Goal: Information Seeking & Learning: Learn about a topic

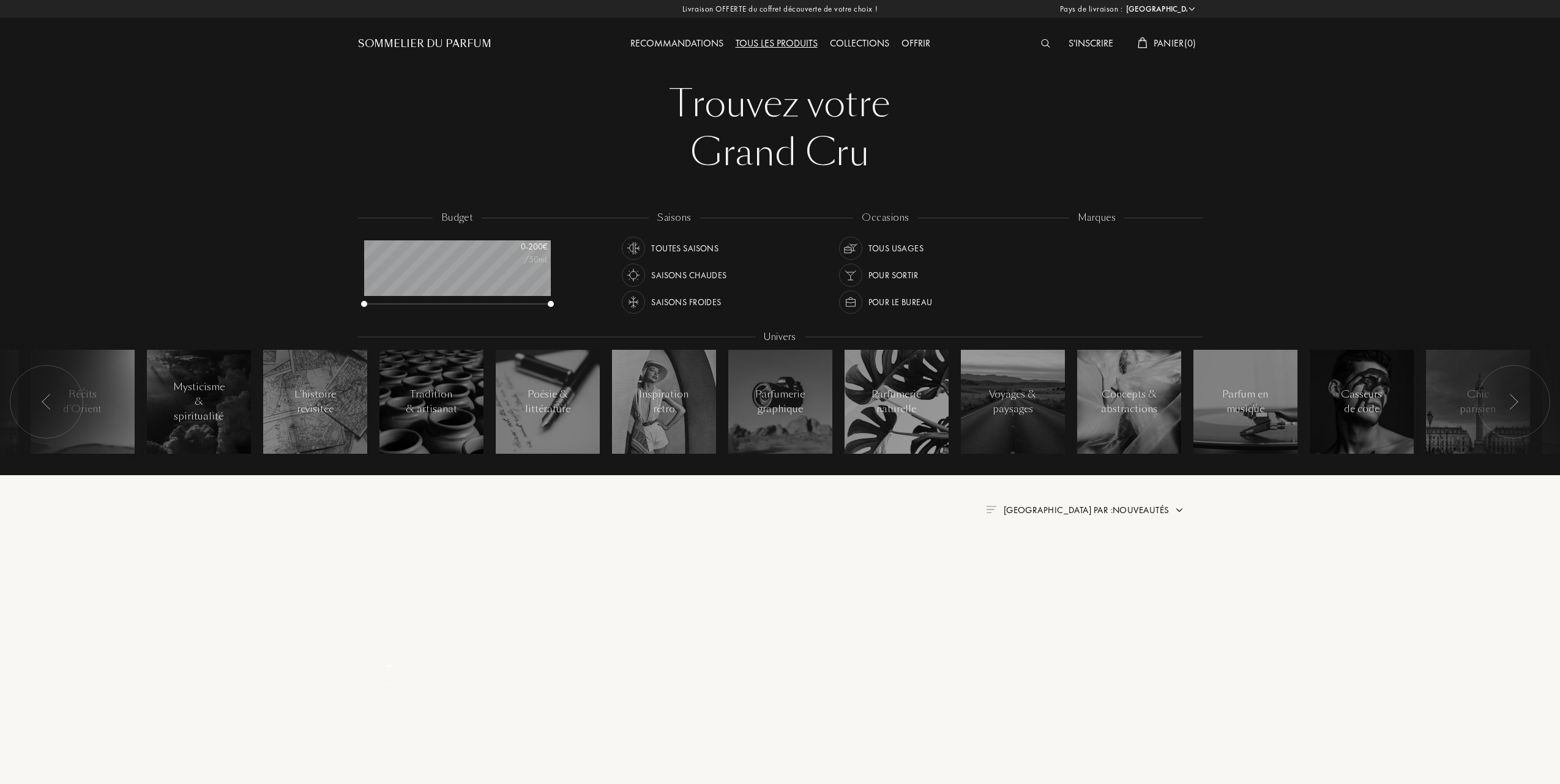
select select "FR"
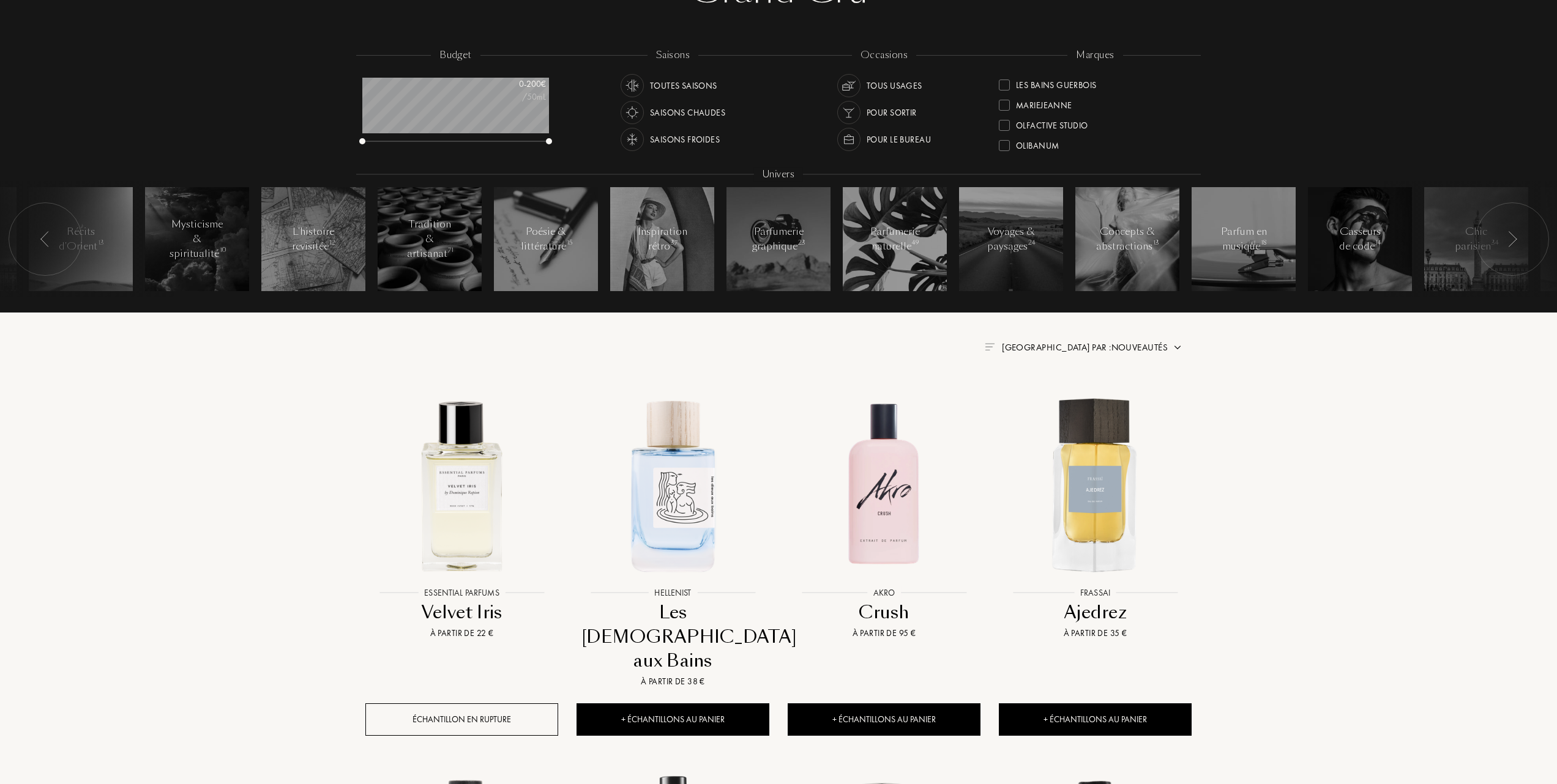
scroll to position [301, 0]
click at [1001, 79] on div at bounding box center [1004, 83] width 11 height 11
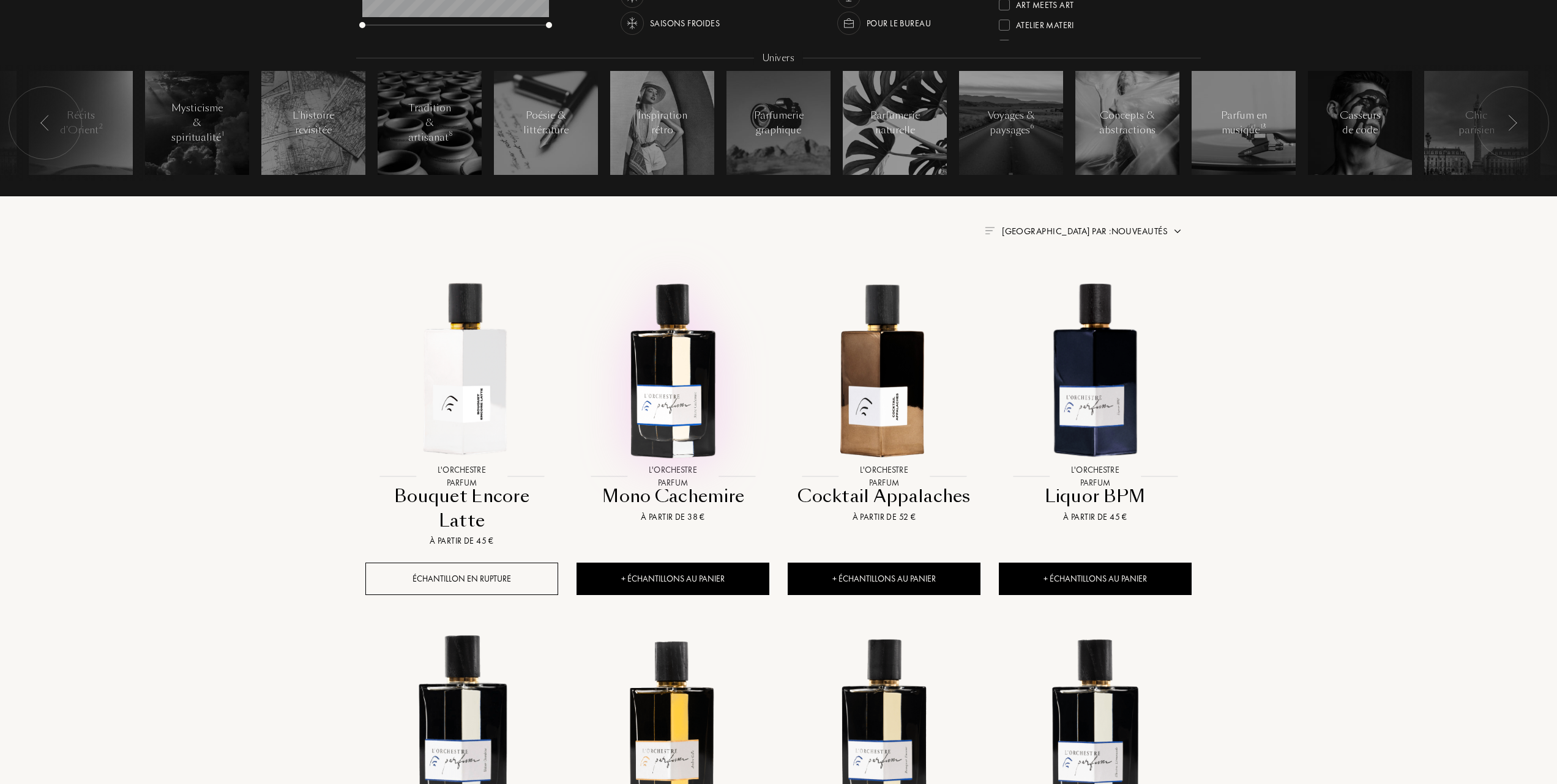
scroll to position [326, 0]
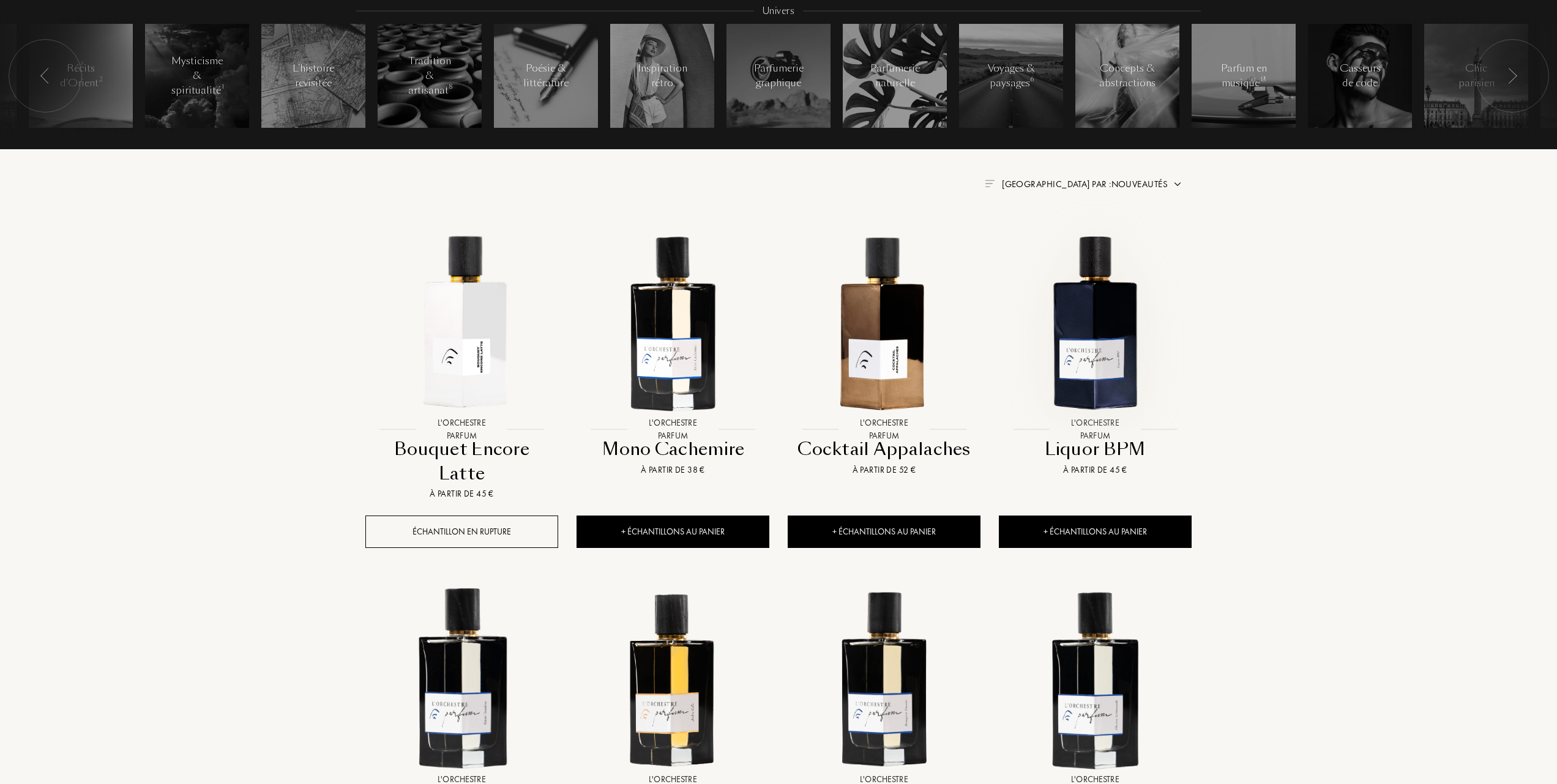
click at [1090, 314] on img at bounding box center [1095, 321] width 190 height 190
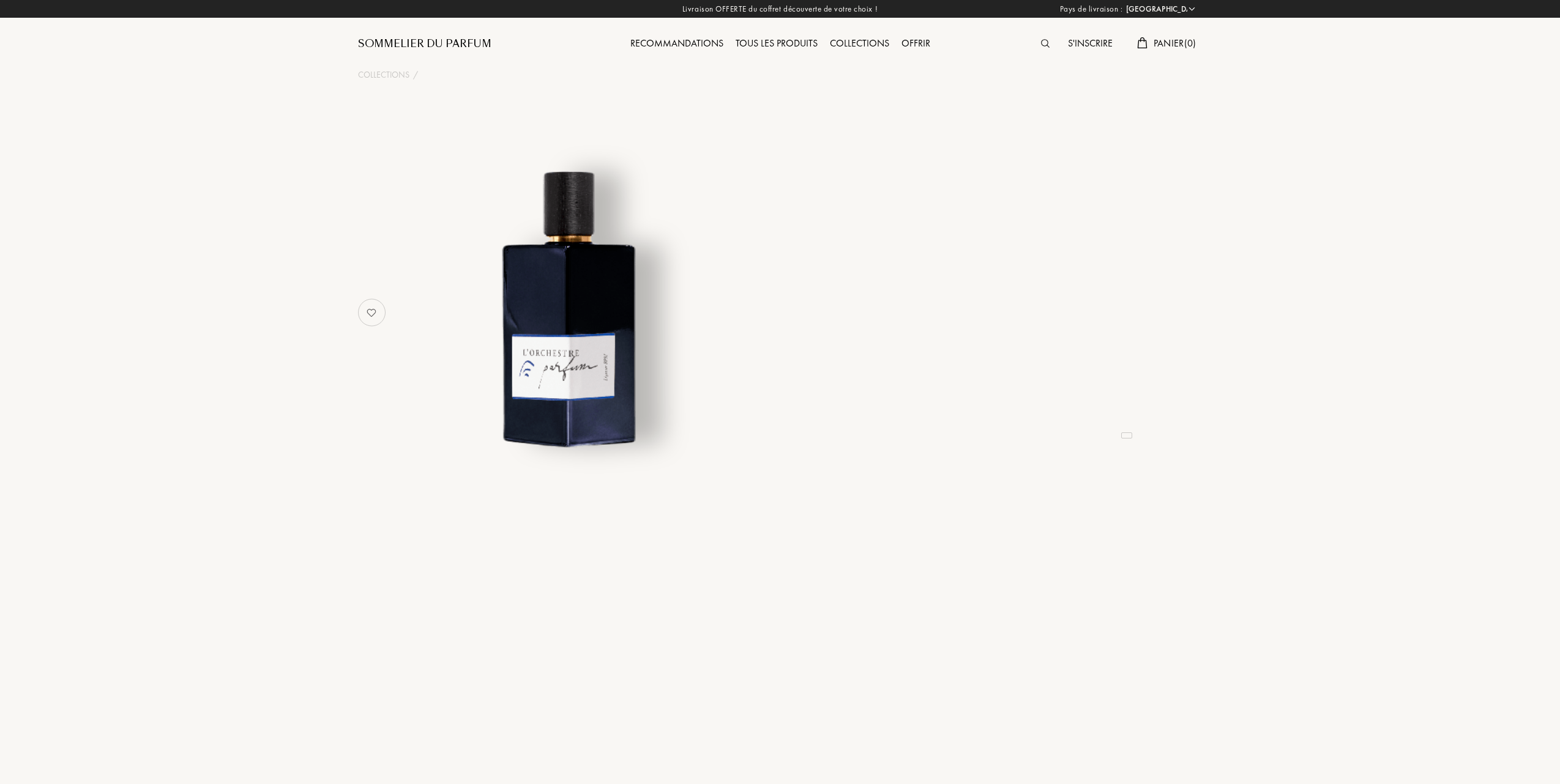
select select "FR"
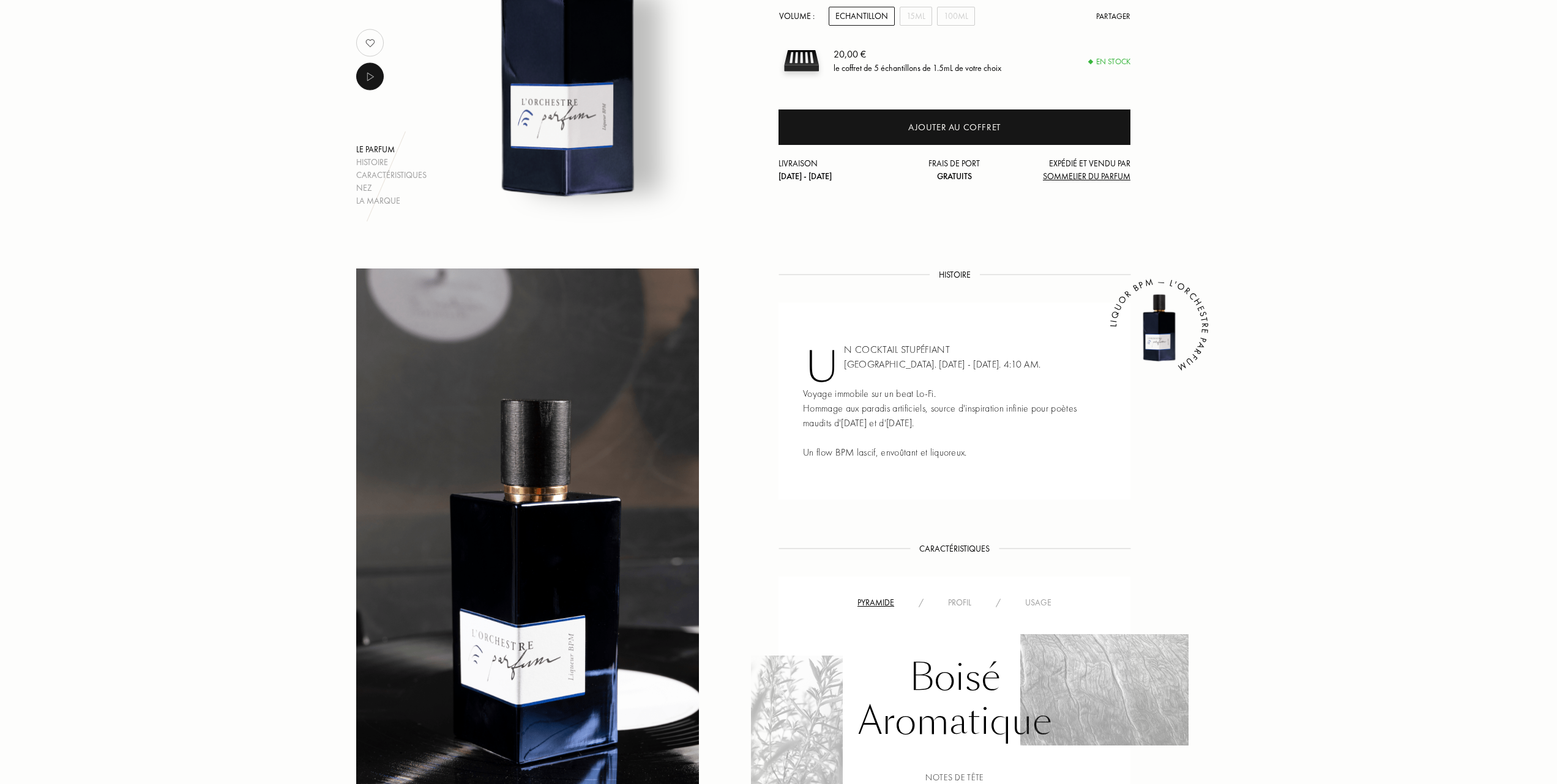
scroll to position [408, 0]
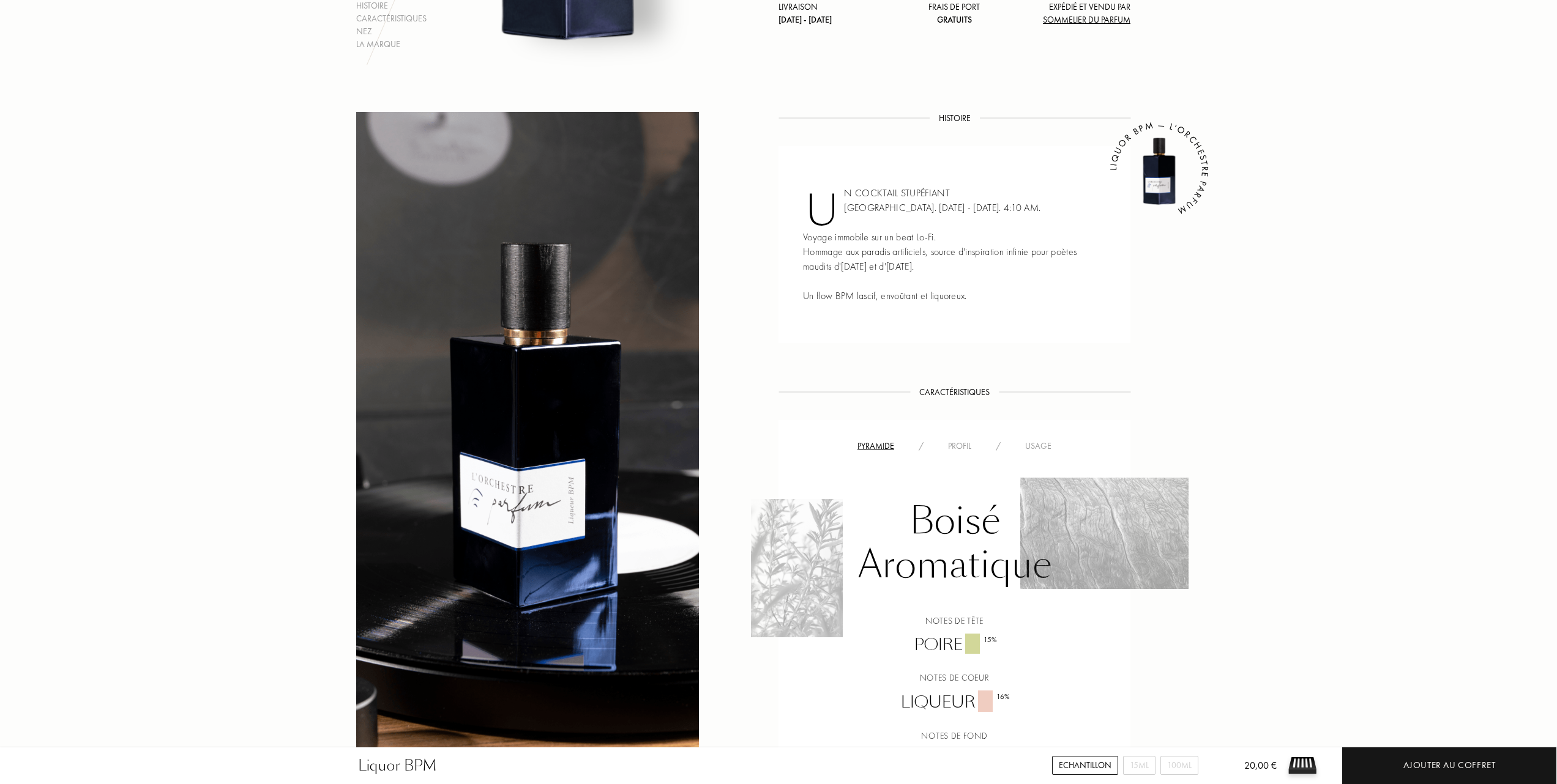
click at [1043, 444] on div "Usage" at bounding box center [1038, 446] width 51 height 13
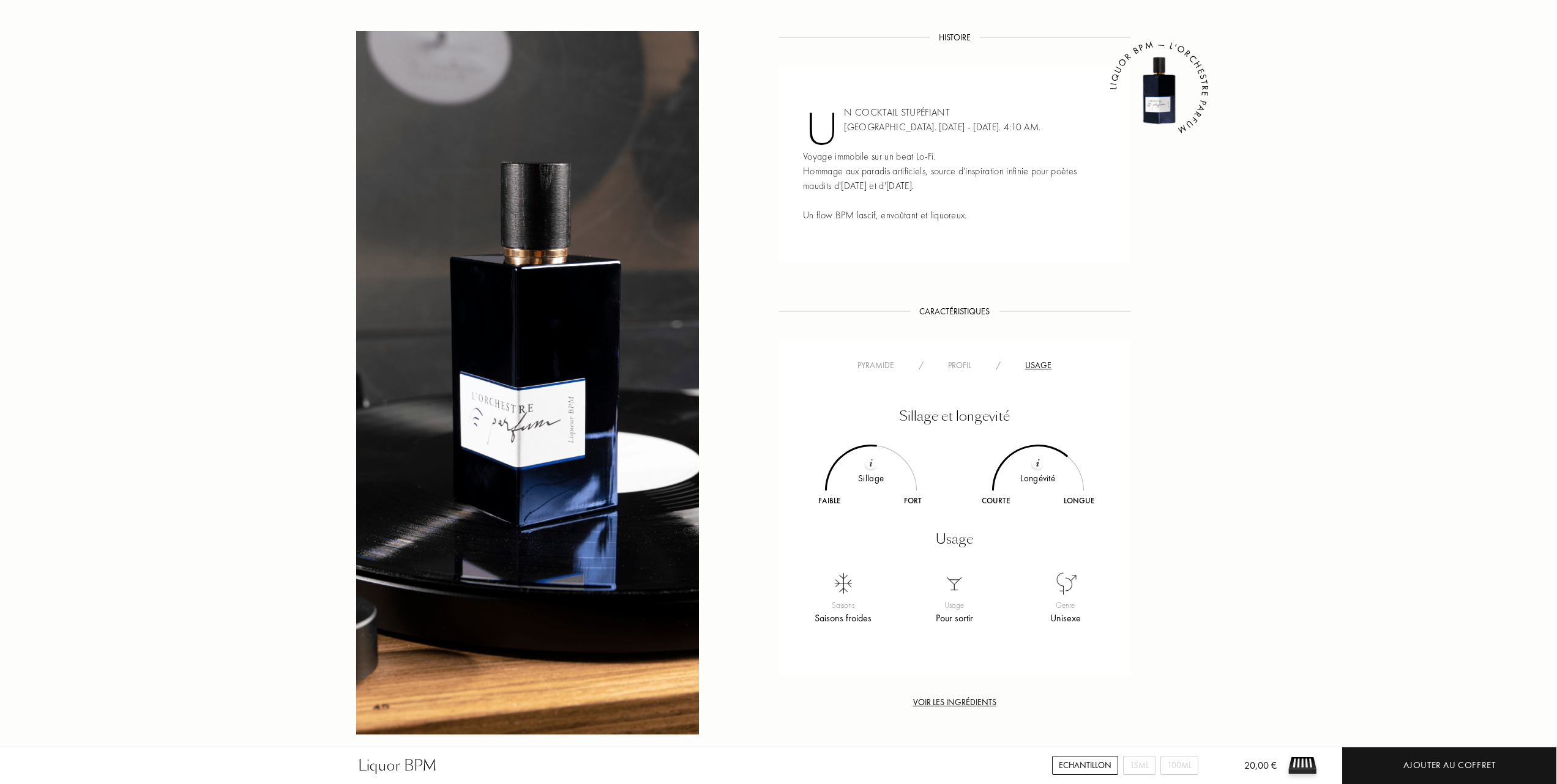
scroll to position [490, 0]
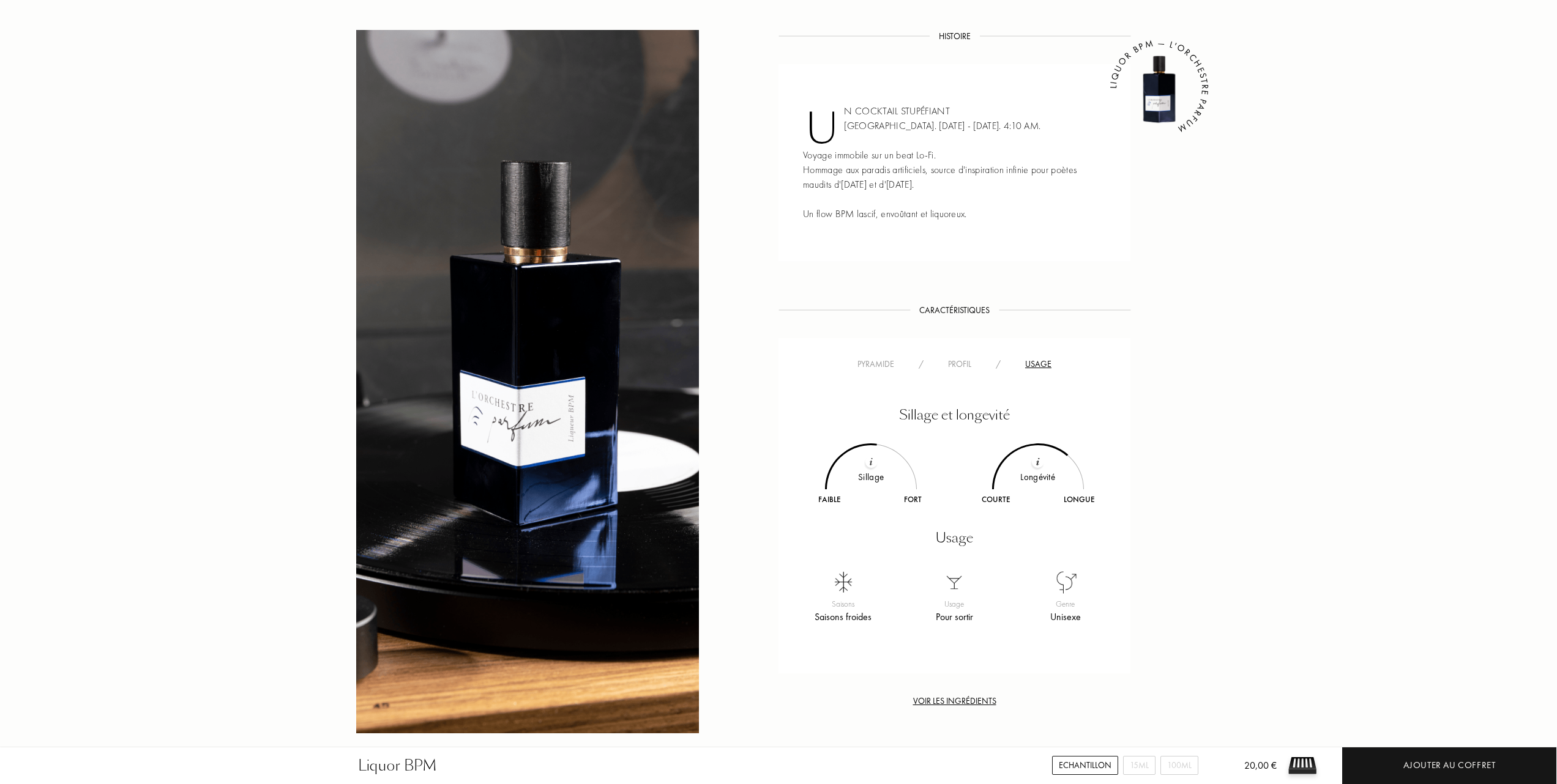
click at [958, 361] on div "Profil" at bounding box center [960, 364] width 48 height 13
click at [877, 365] on div "Pyramide" at bounding box center [875, 364] width 61 height 13
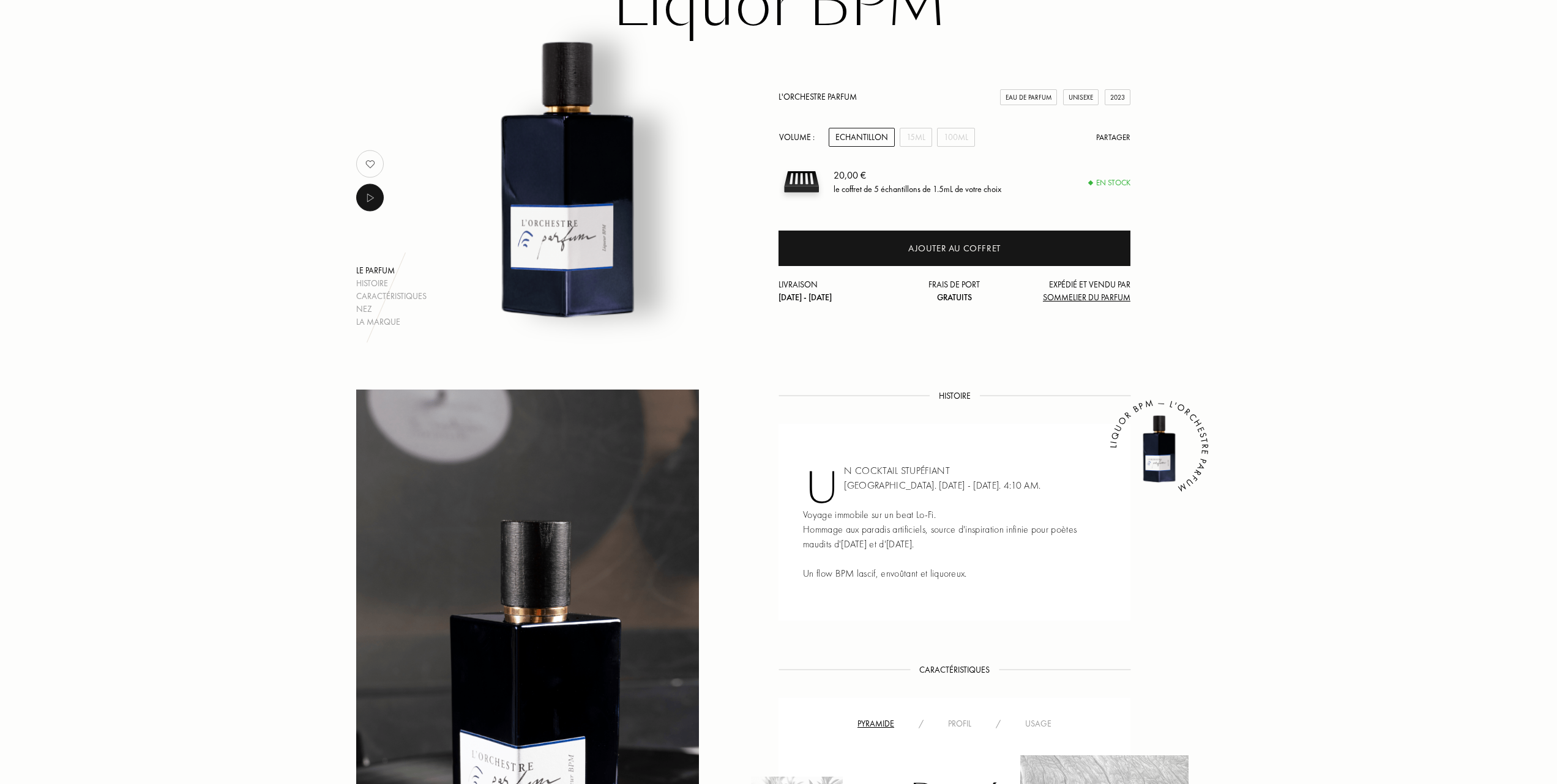
scroll to position [81, 0]
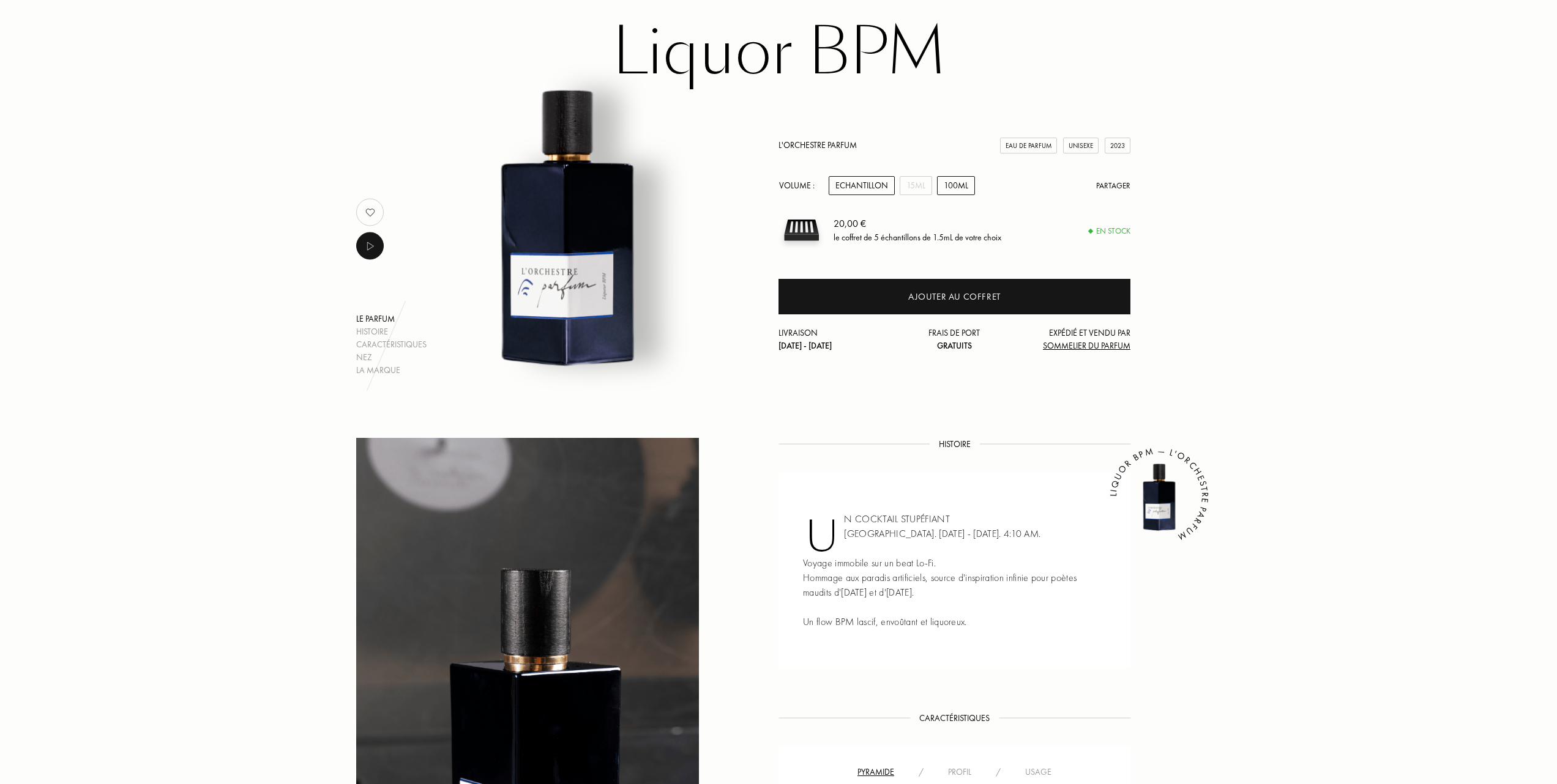
click at [955, 181] on div "100mL" at bounding box center [955, 186] width 38 height 19
click at [811, 137] on div "L'Orchestre Parfum Eau de Parfum Unisexe 2023 Volume : Echantillon 15mL 100mL P…" at bounding box center [955, 231] width 352 height 290
click at [813, 141] on link "L'Orchestre Parfum" at bounding box center [818, 145] width 79 height 11
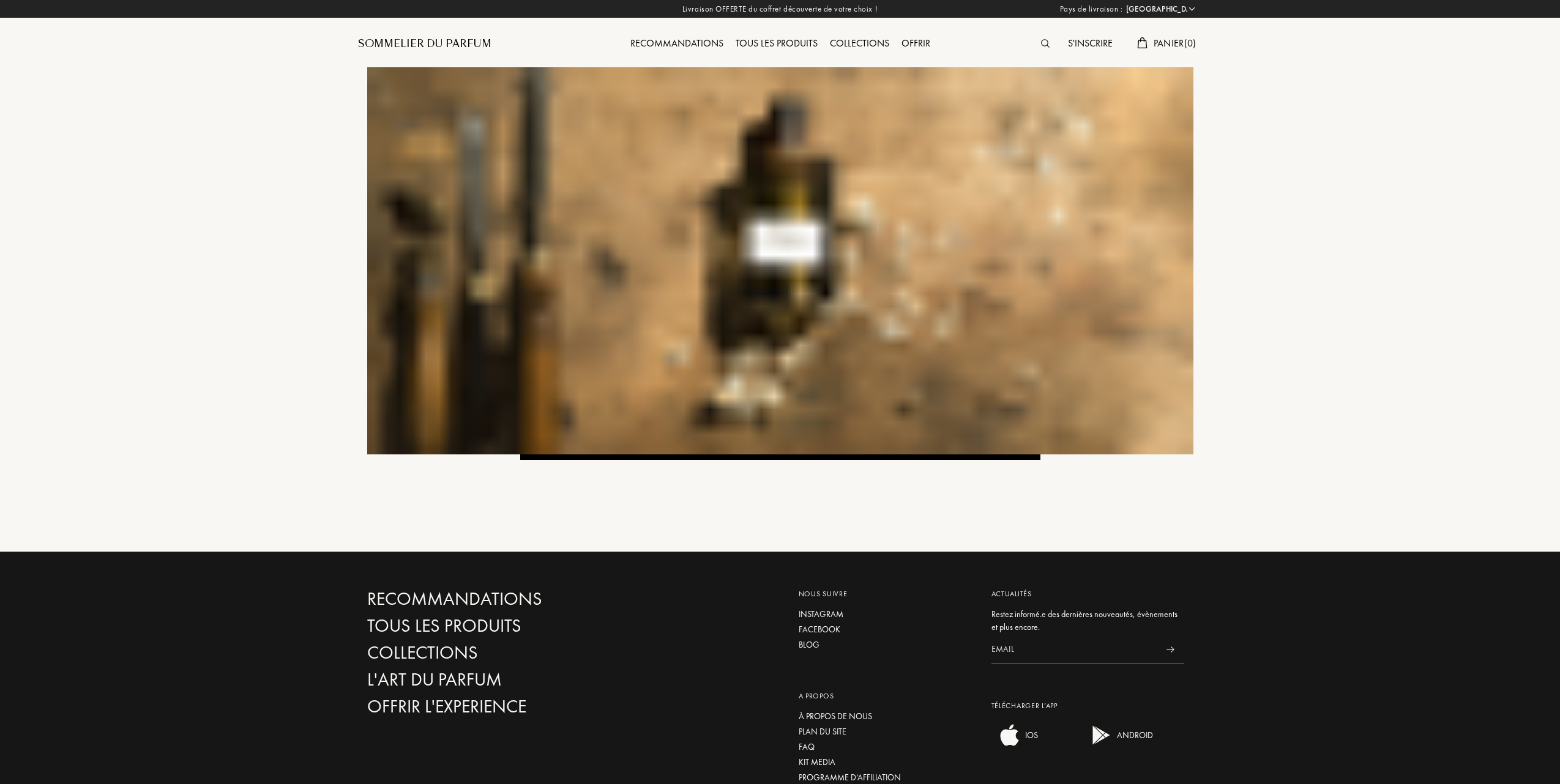
select select "FR"
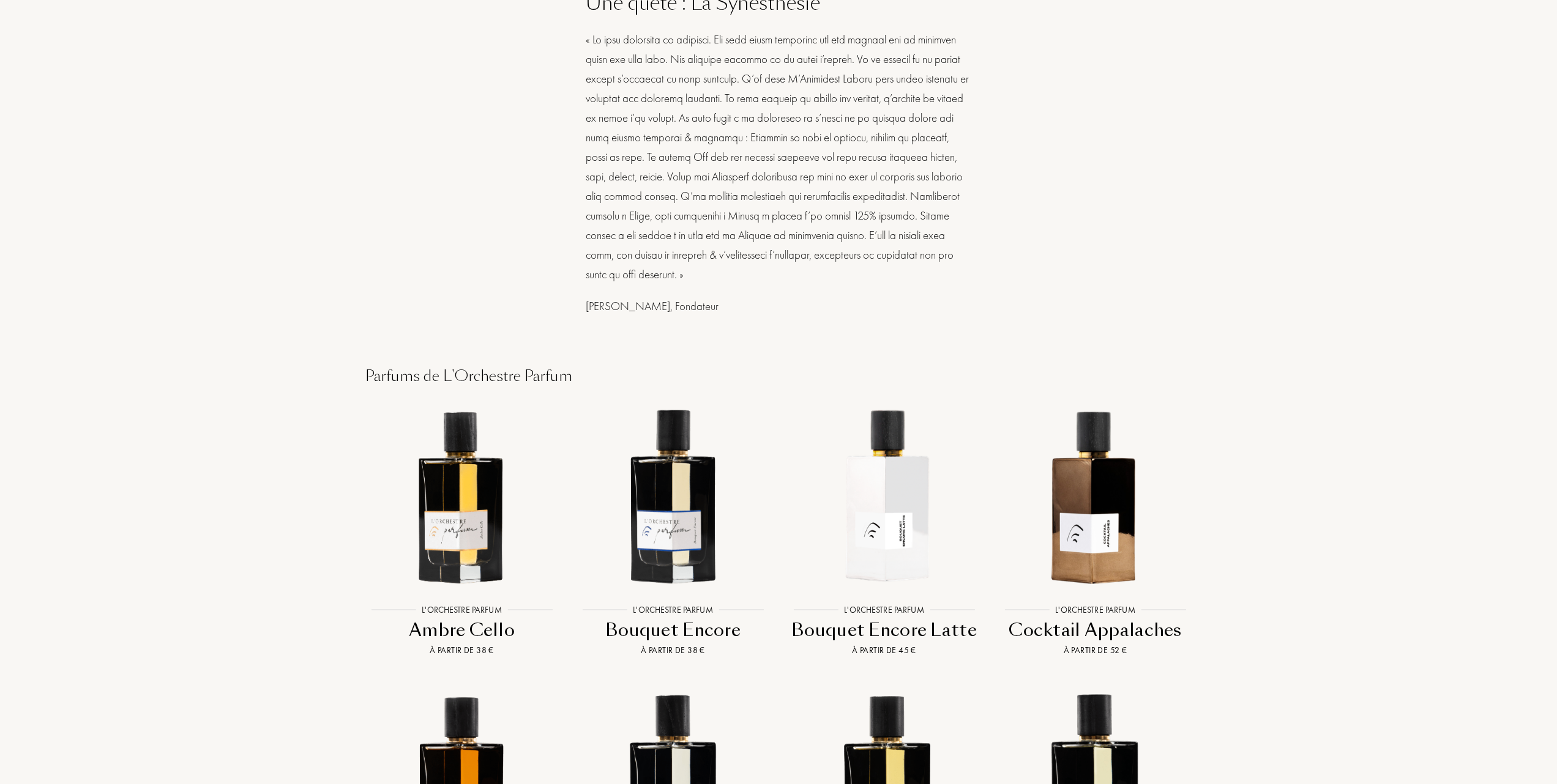
scroll to position [652, 0]
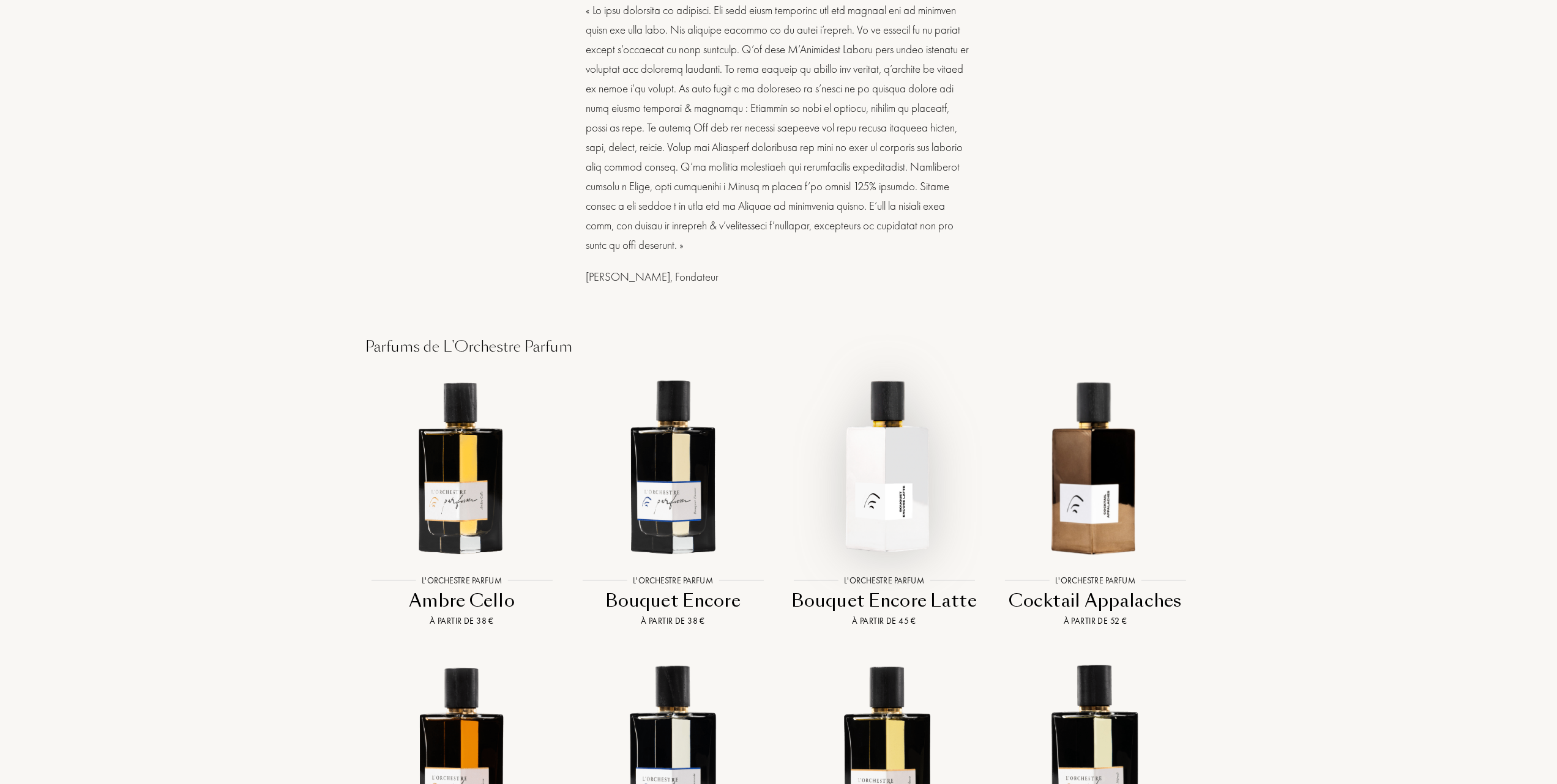
click at [880, 463] on img at bounding box center [884, 467] width 190 height 190
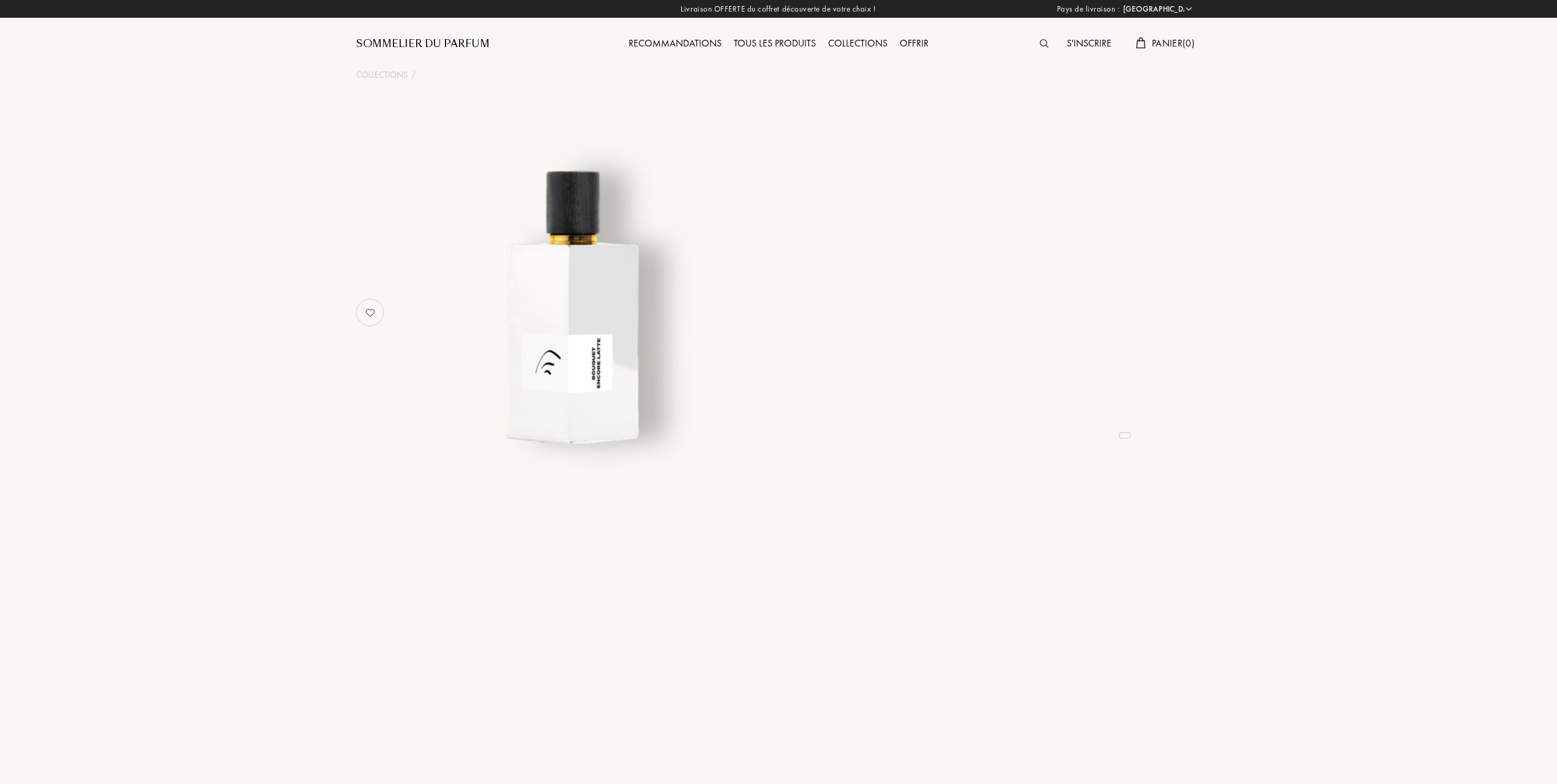
select select "FR"
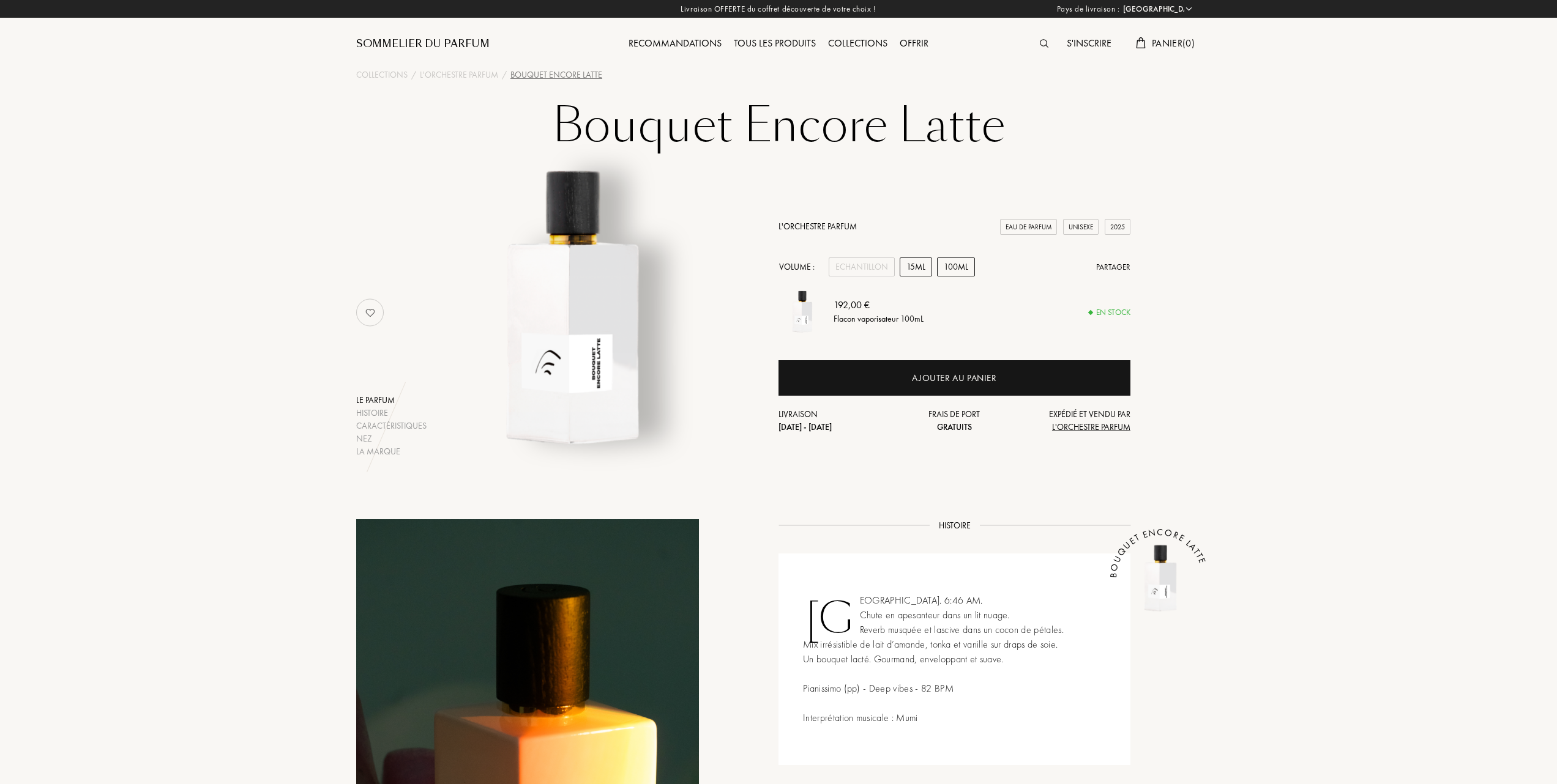
click at [909, 267] on div "15mL" at bounding box center [915, 268] width 32 height 19
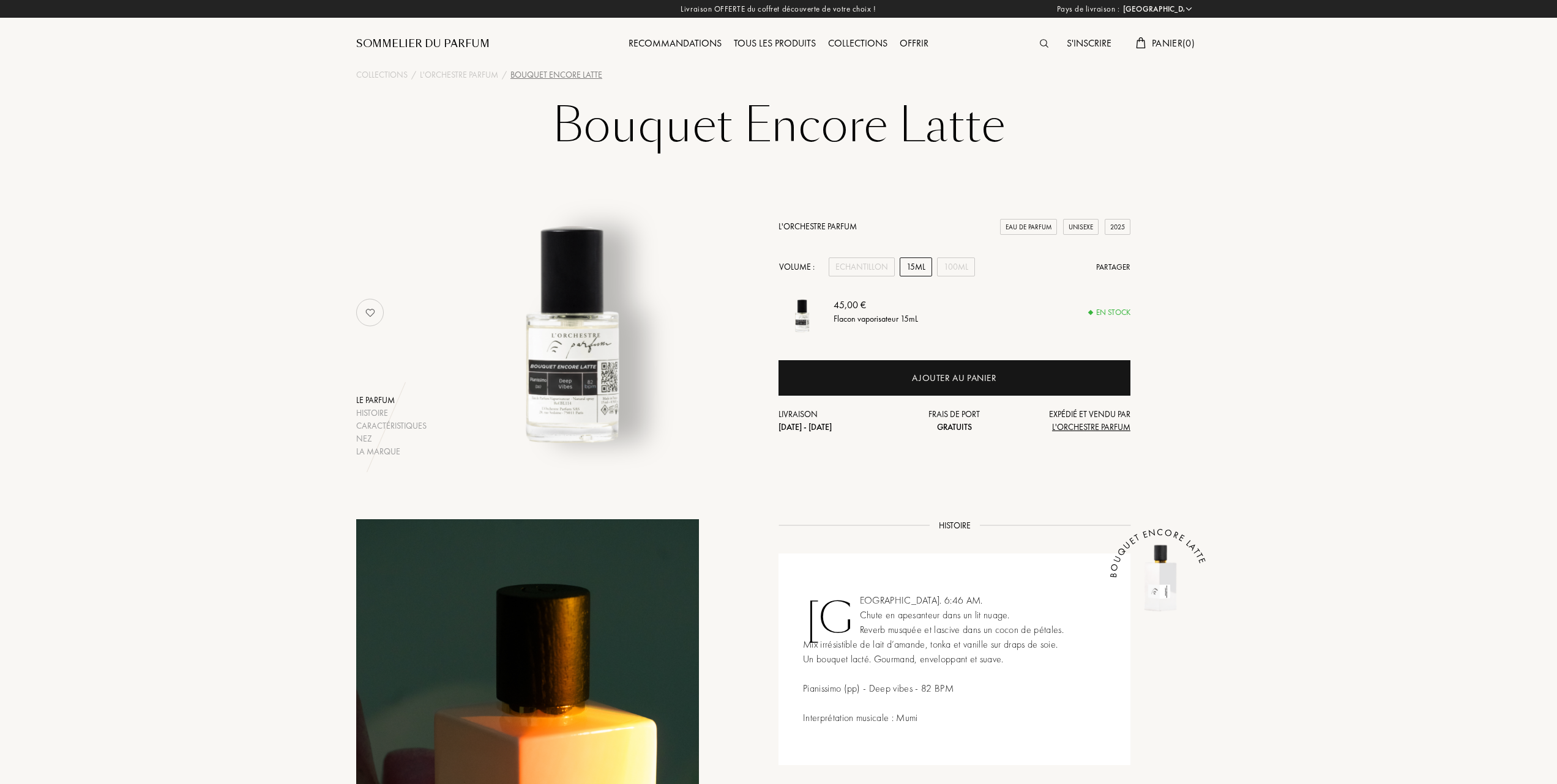
click at [817, 221] on link "L'Orchestre Parfum" at bounding box center [818, 226] width 79 height 11
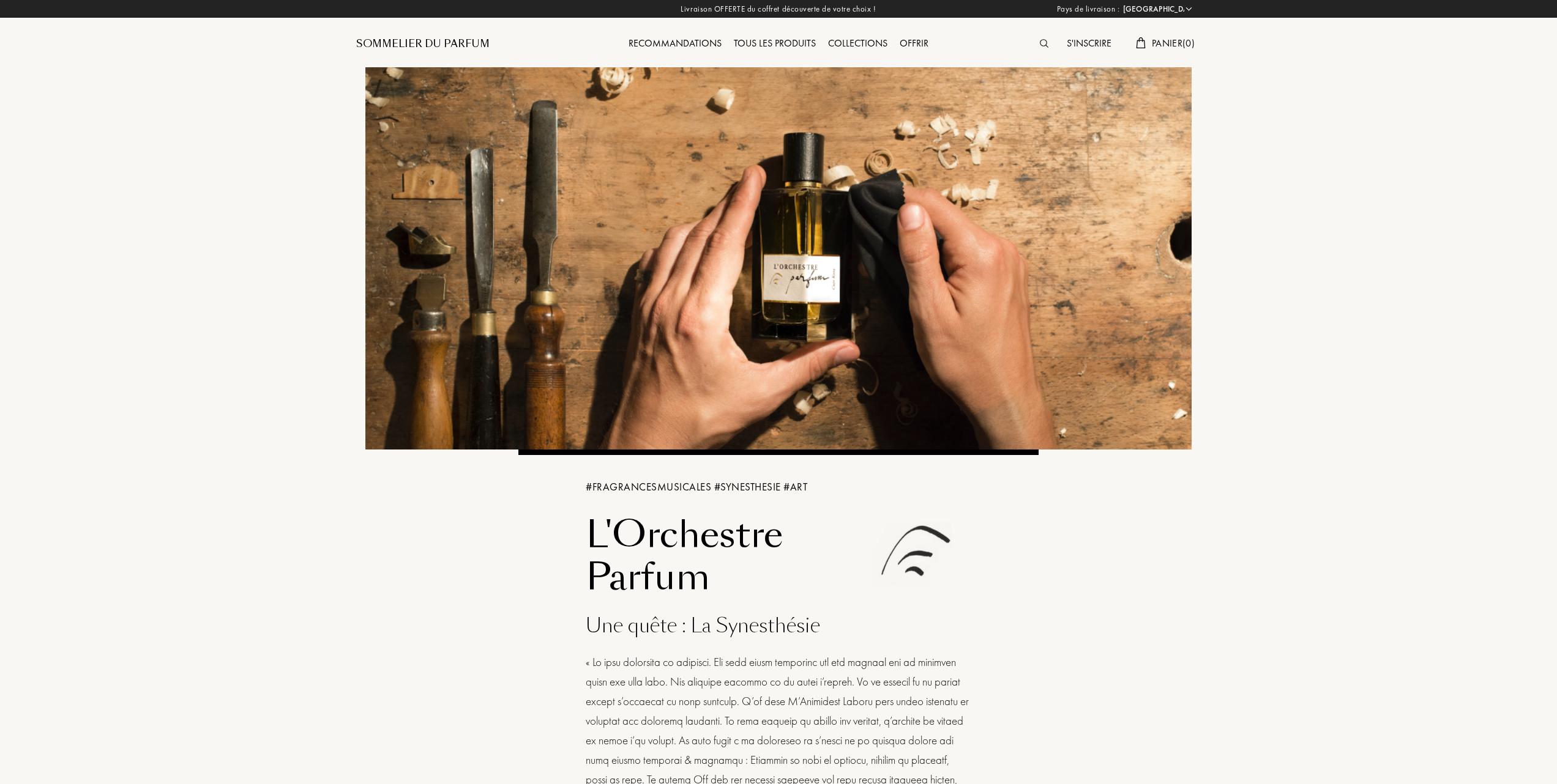
select select "FR"
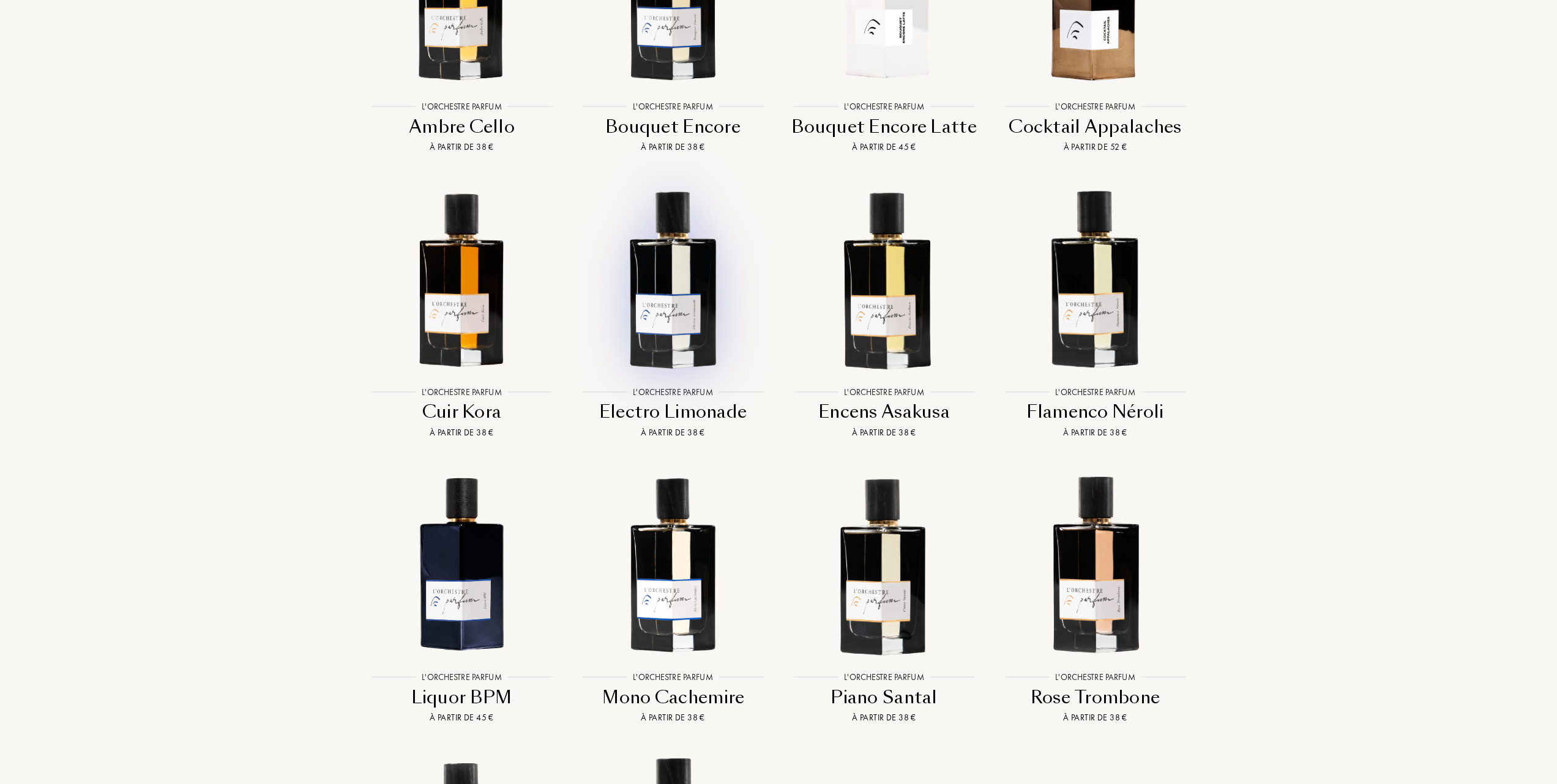
scroll to position [1223, 0]
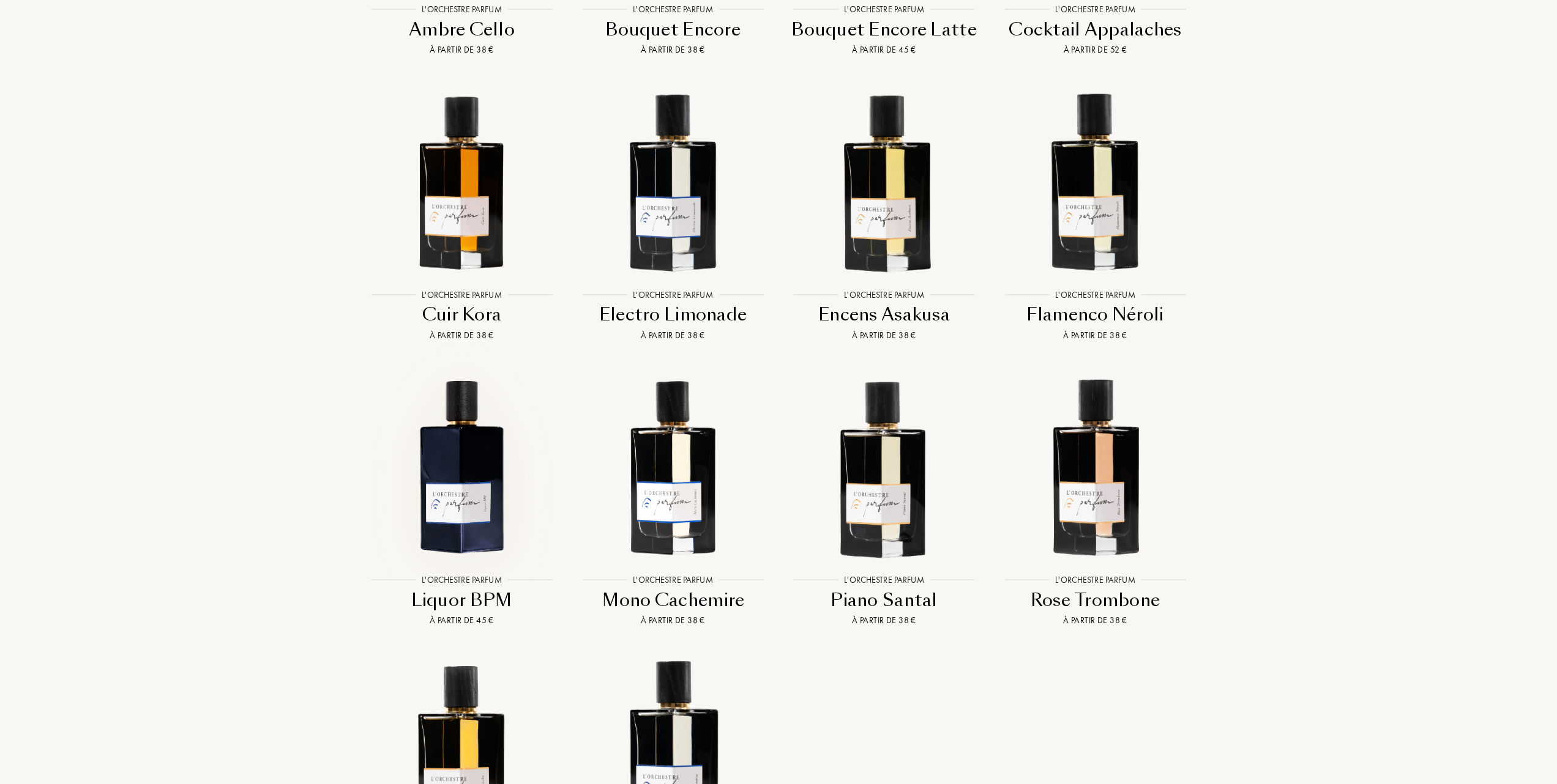
click at [475, 474] on img at bounding box center [462, 466] width 190 height 190
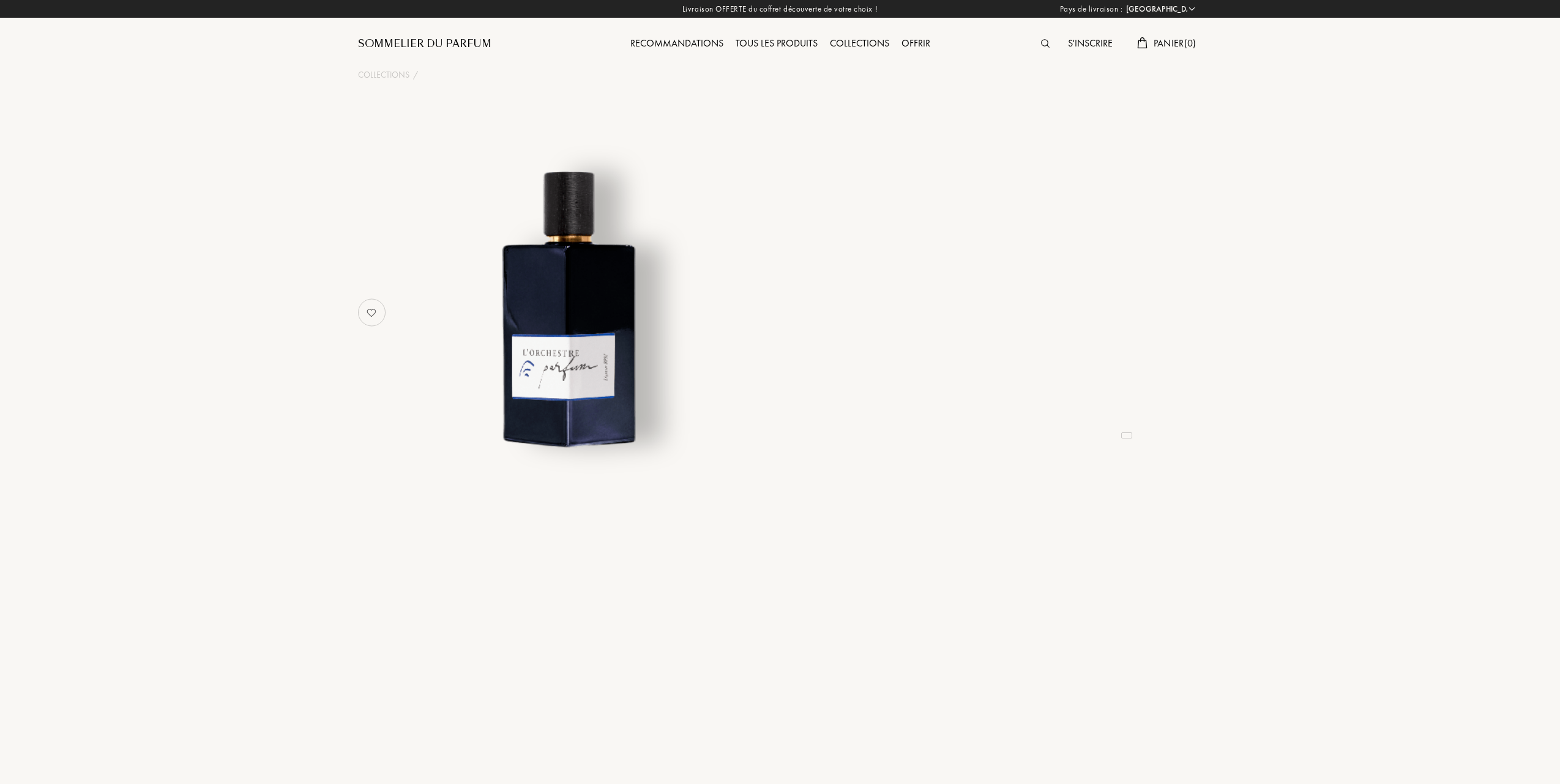
select select "FR"
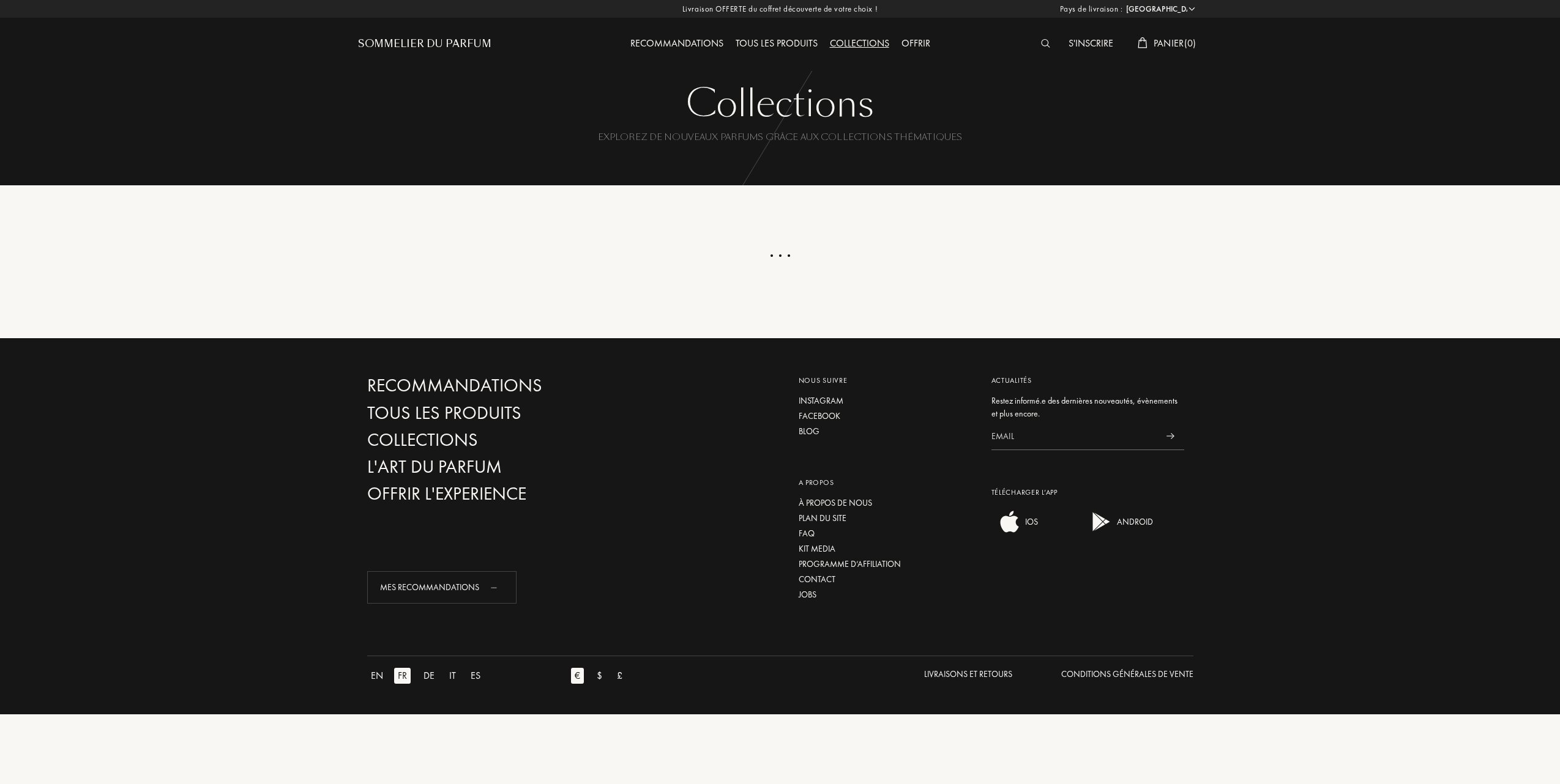
select select "FR"
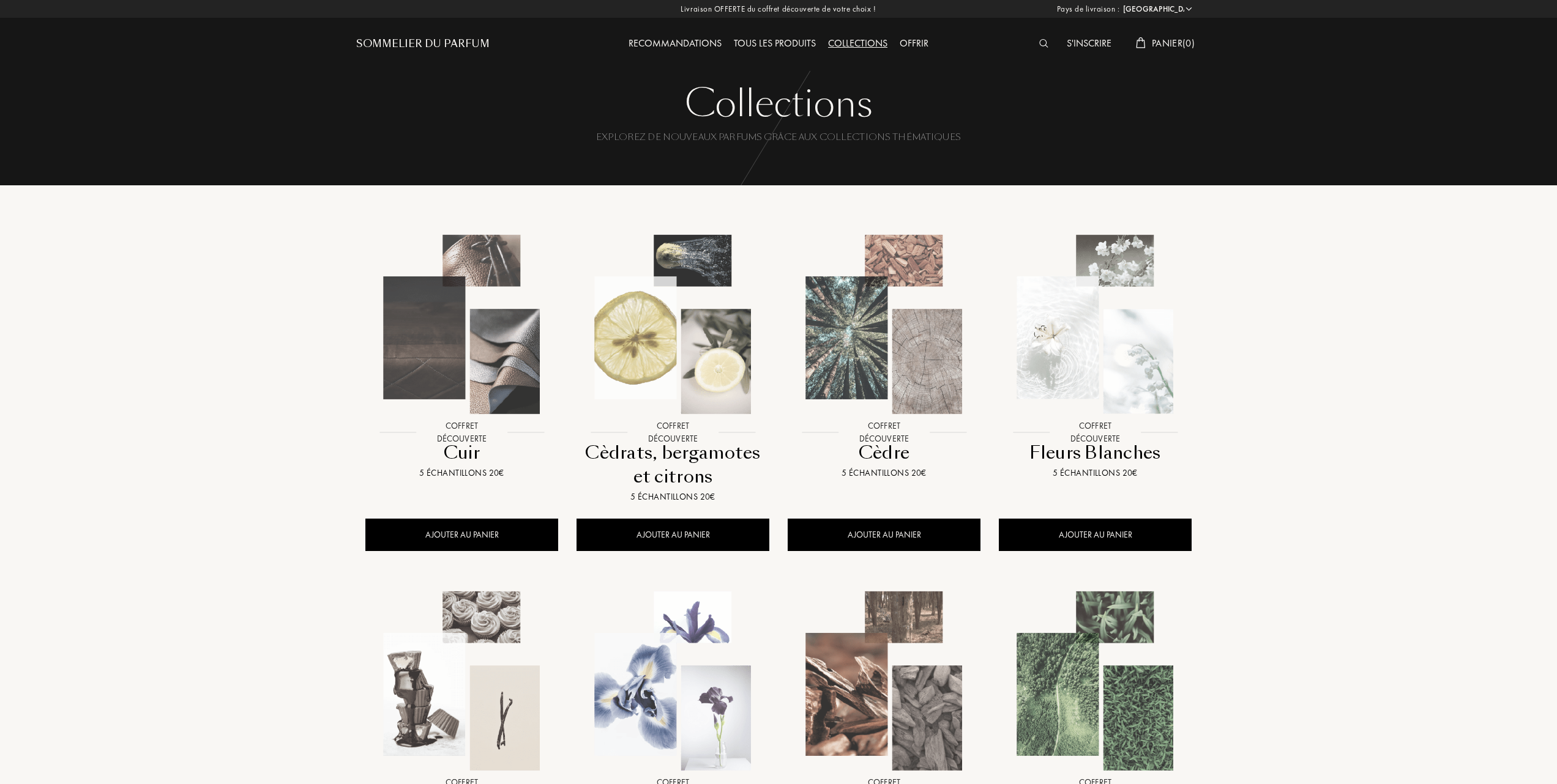
click at [786, 40] on div "Tous les produits" at bounding box center [775, 43] width 95 height 16
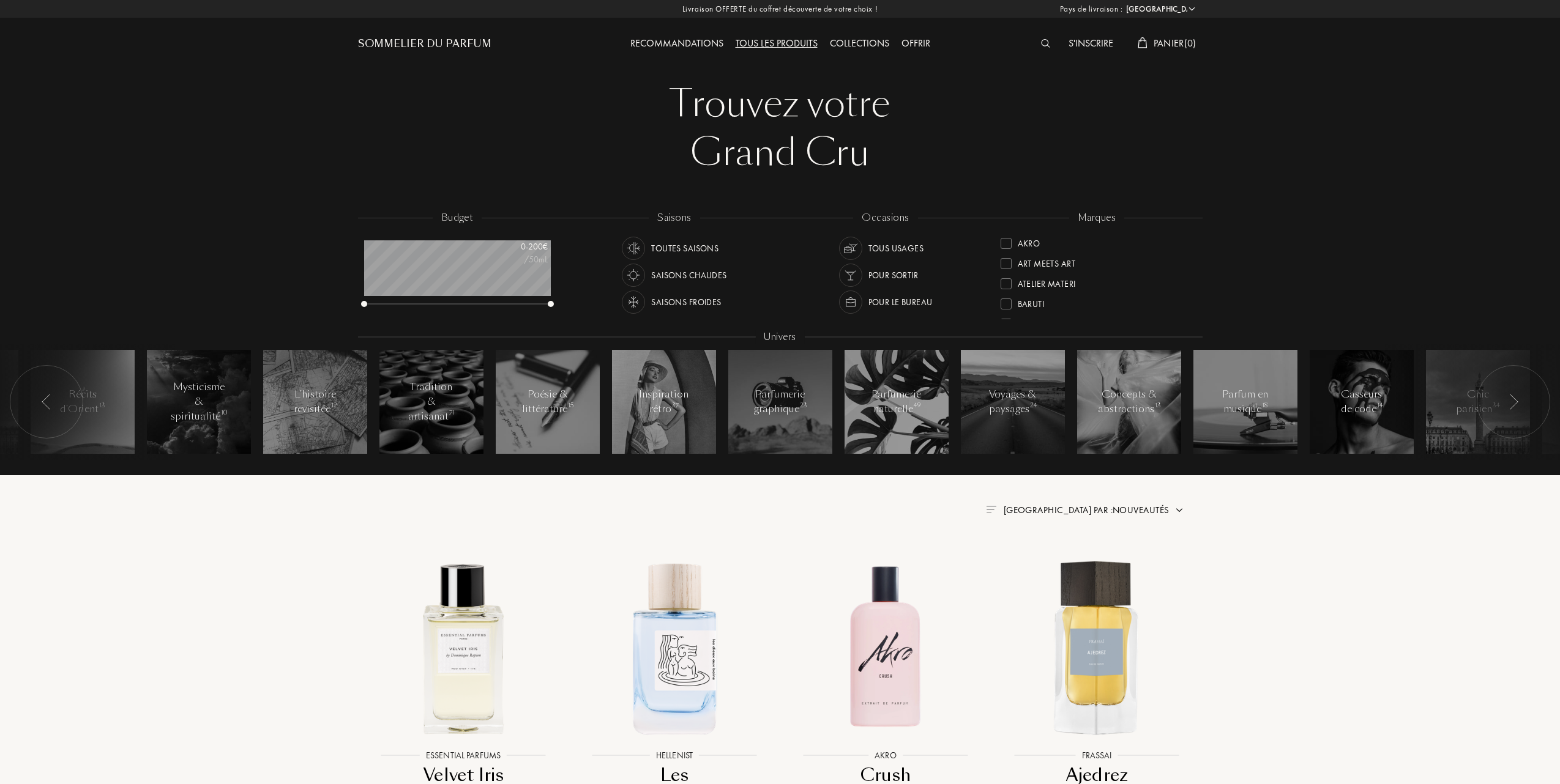
select select "FR"
click at [1006, 296] on div at bounding box center [1004, 301] width 11 height 11
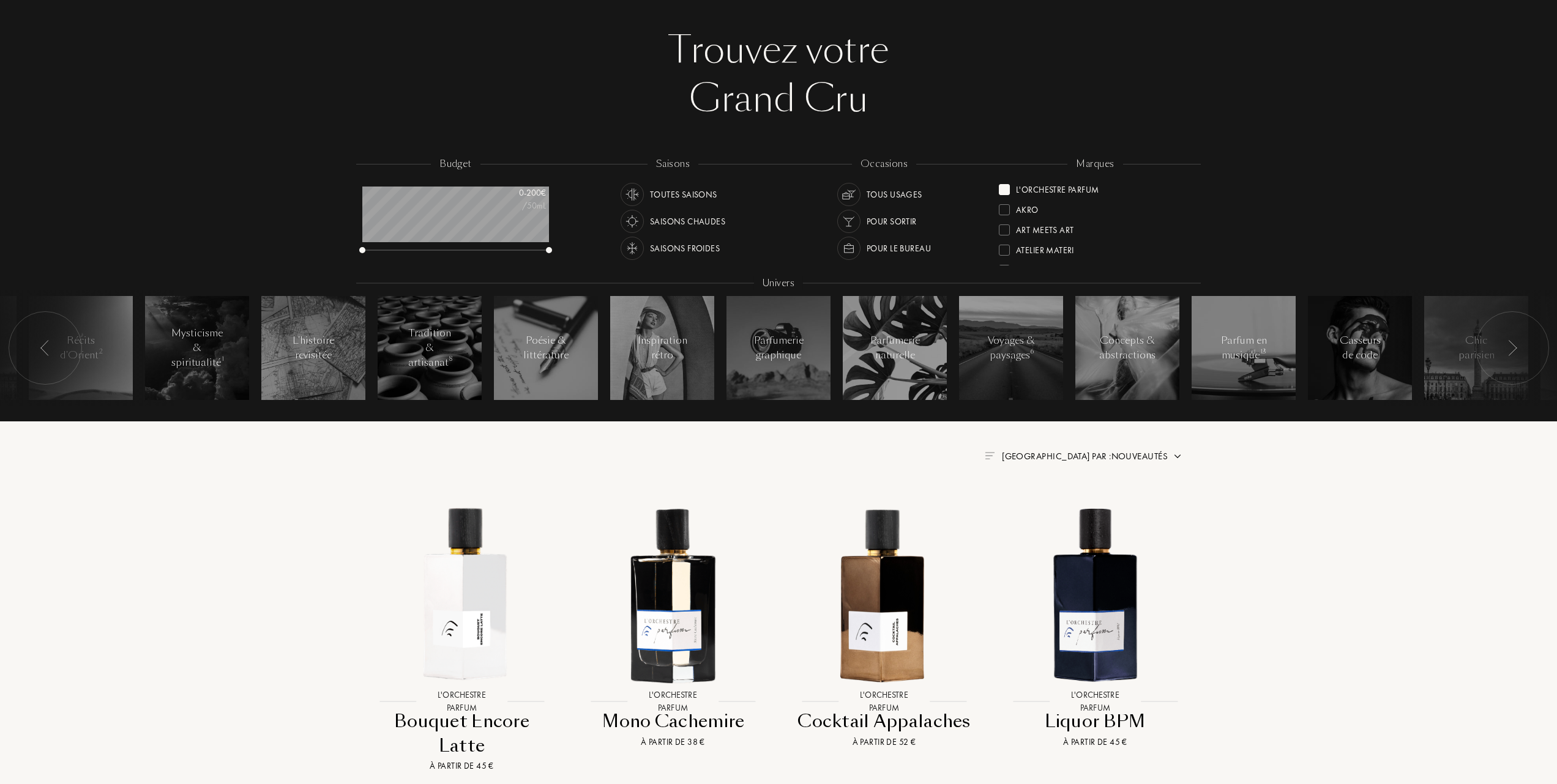
scroll to position [163, 0]
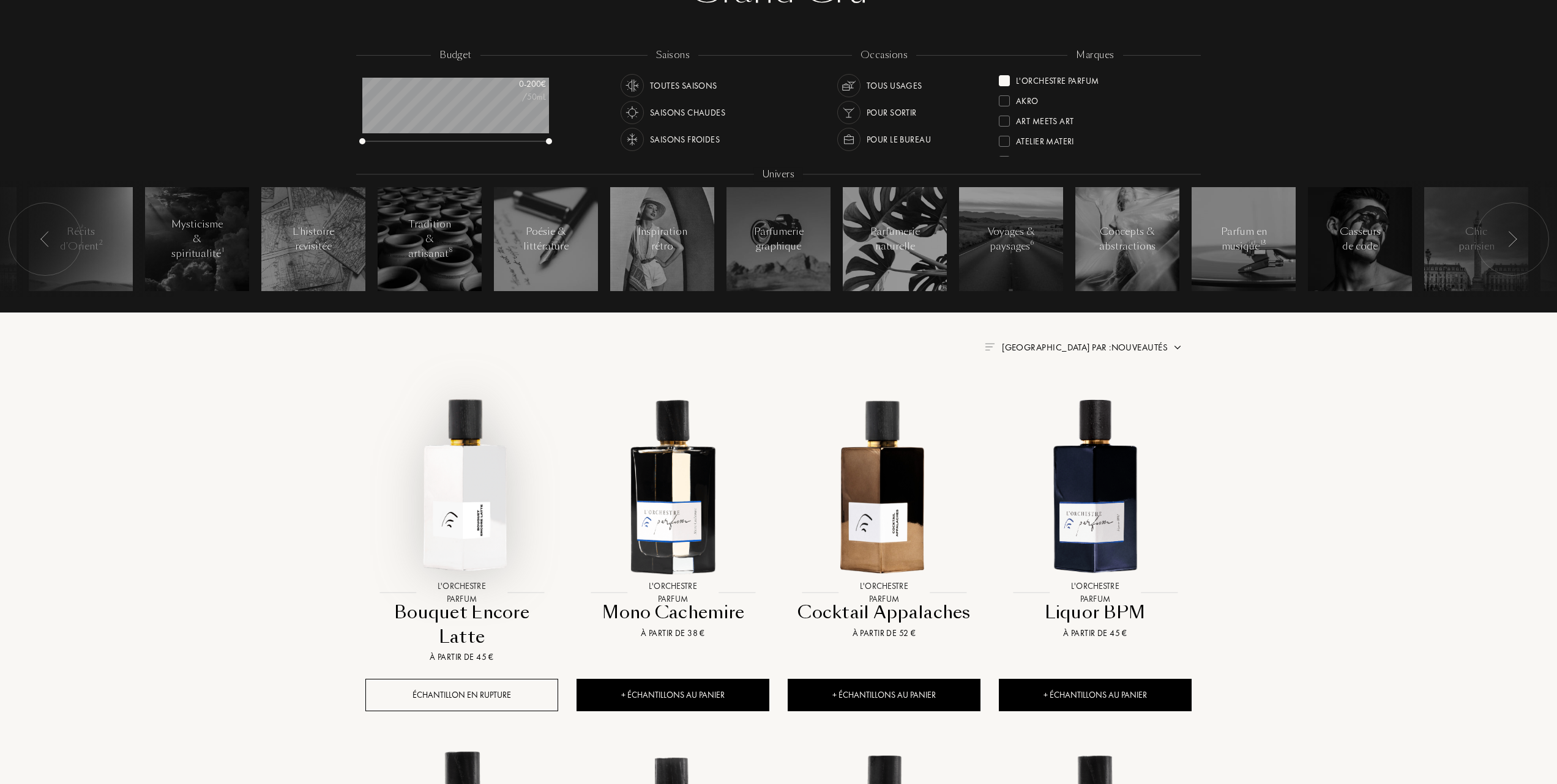
click at [470, 480] on img at bounding box center [462, 485] width 190 height 190
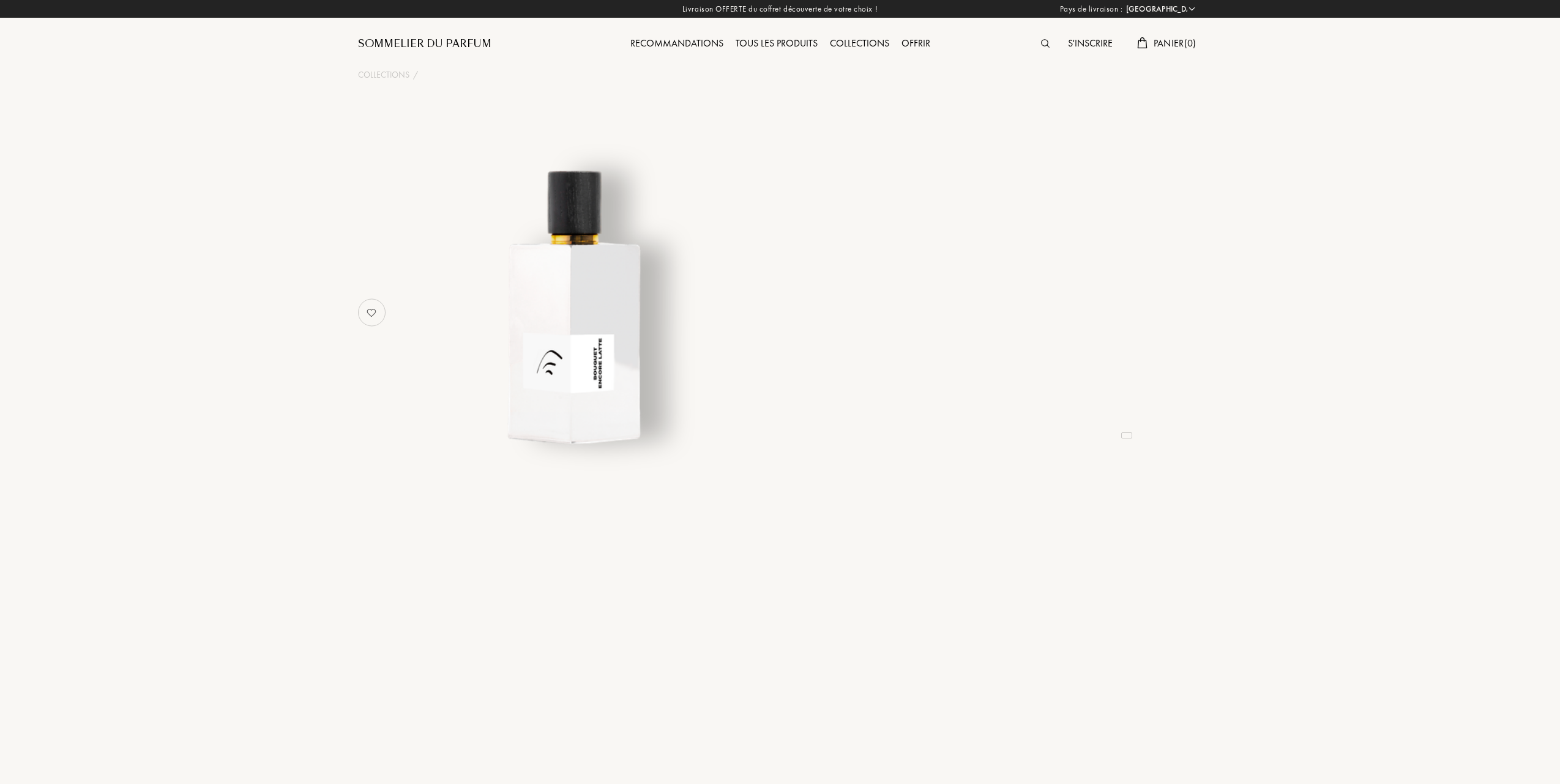
select select "FR"
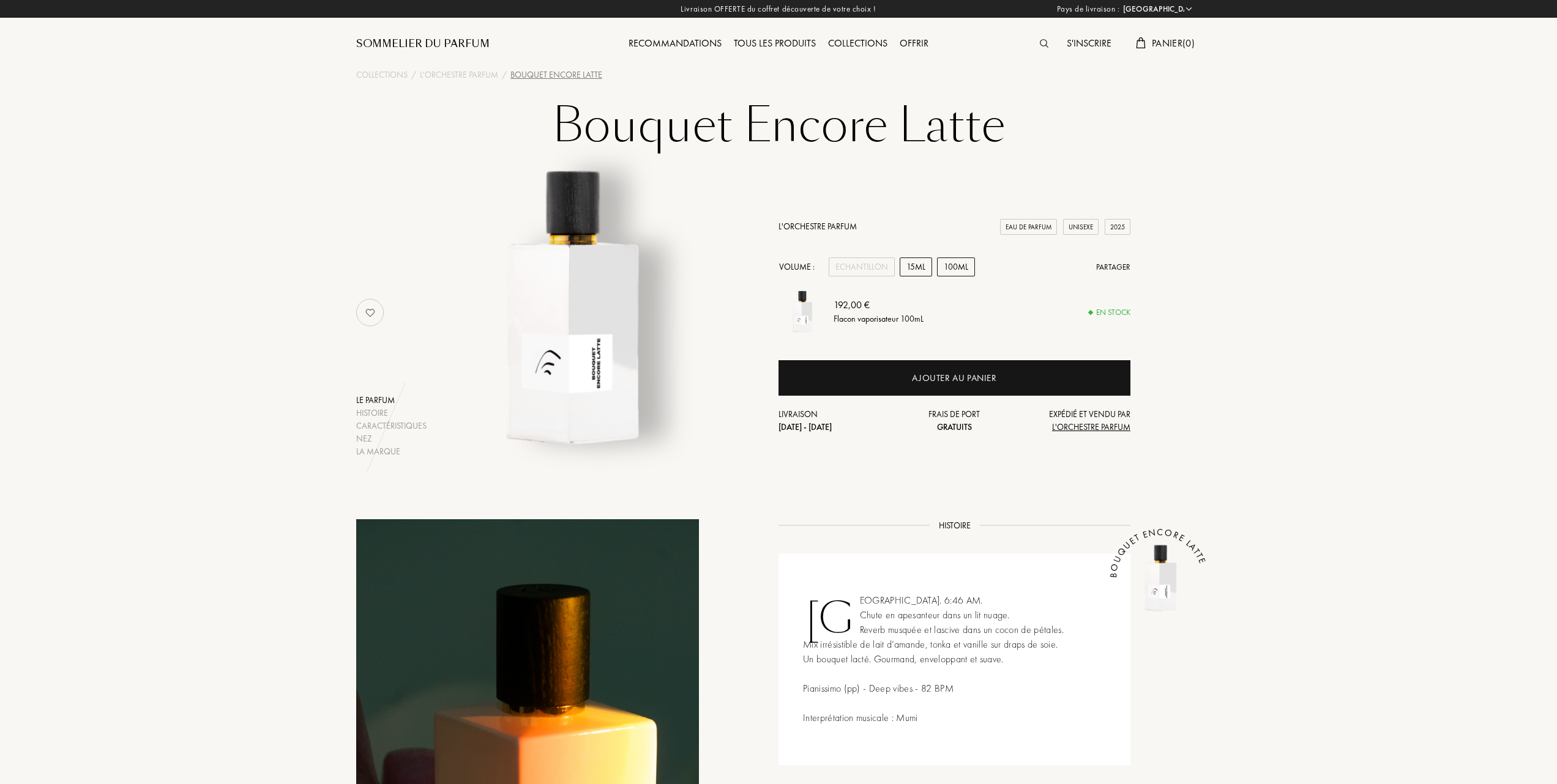
click at [911, 267] on div "15mL" at bounding box center [915, 268] width 32 height 19
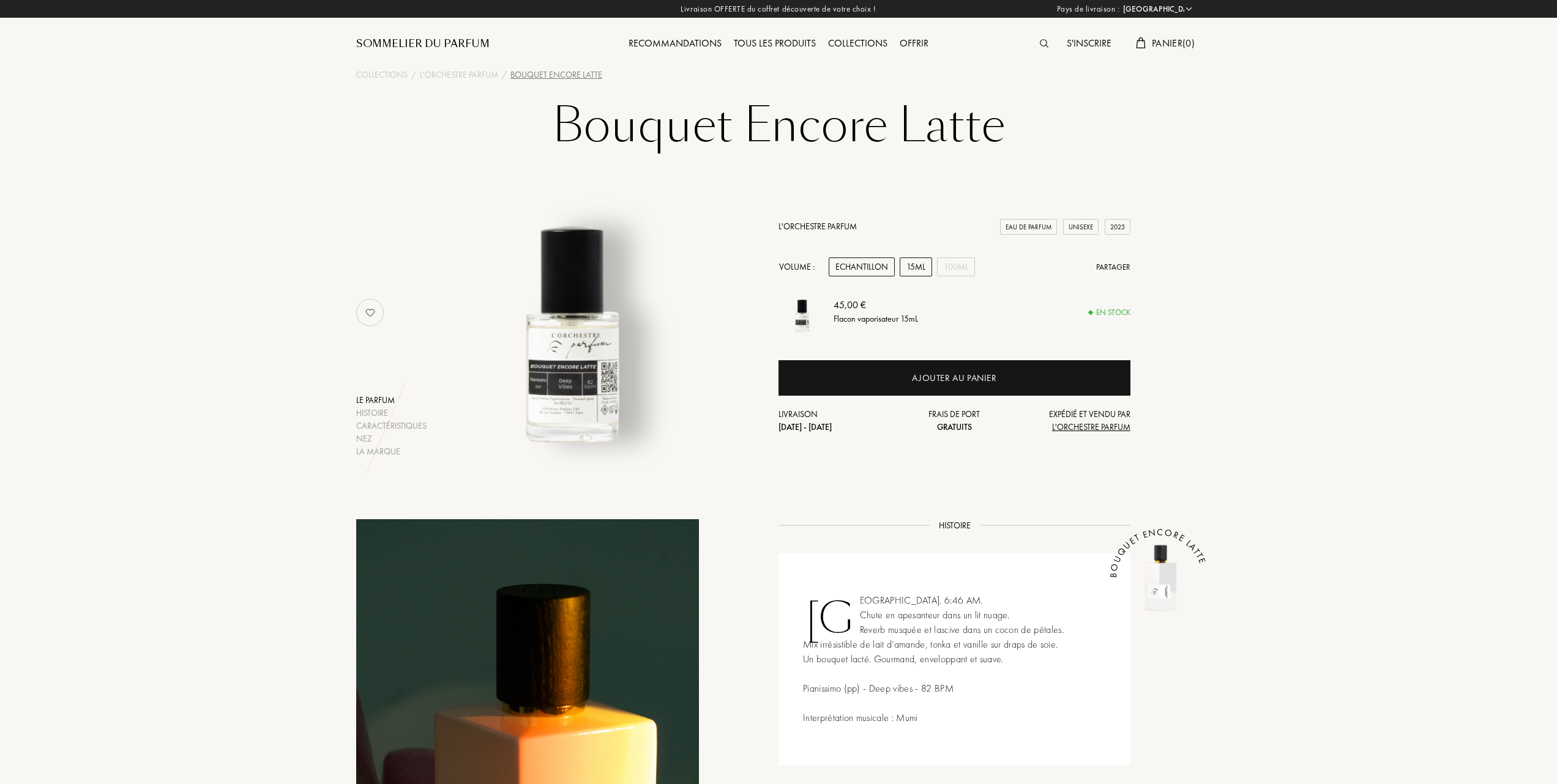
click at [877, 262] on div "Echantillon" at bounding box center [862, 268] width 66 height 19
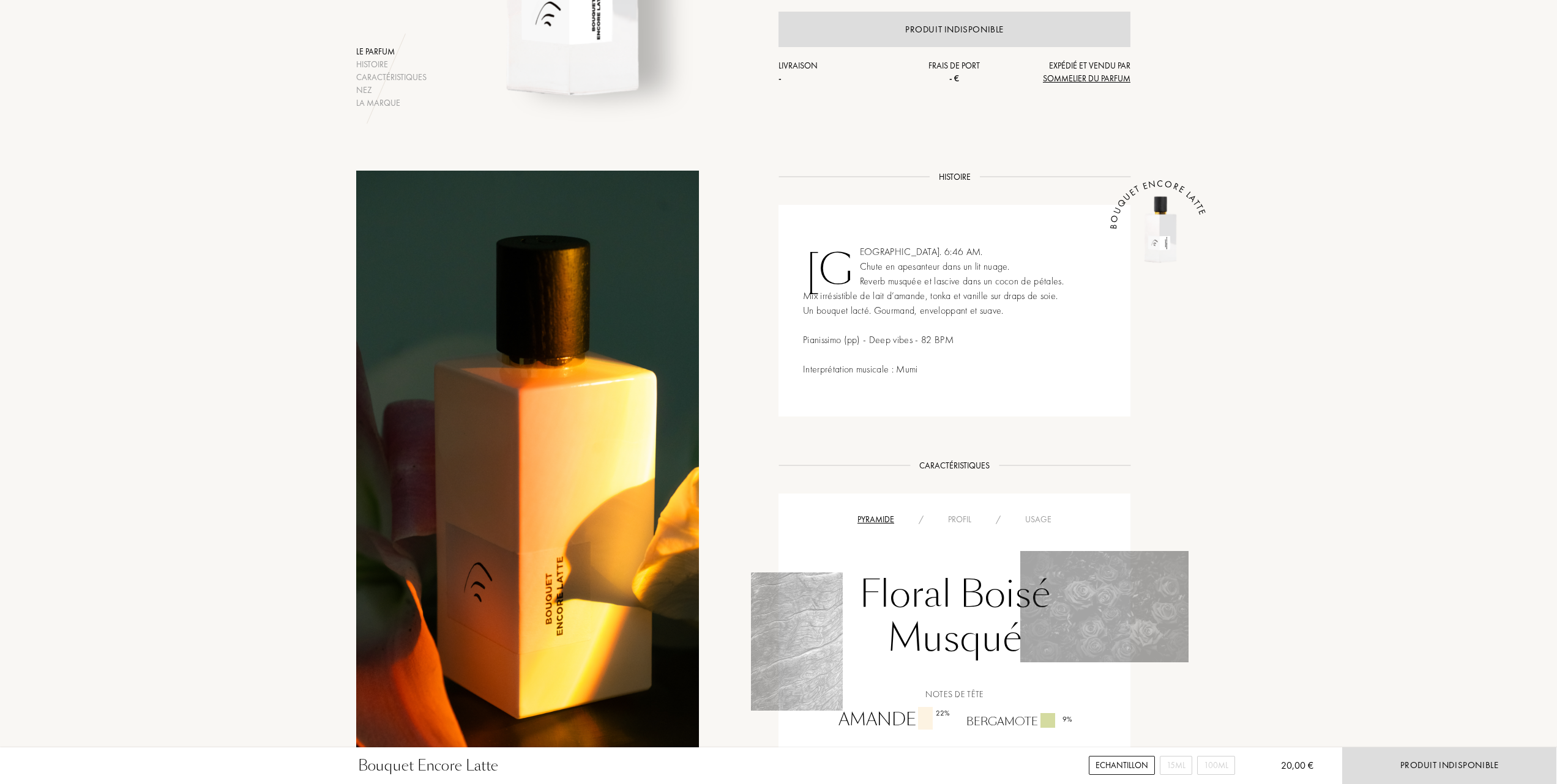
scroll to position [326, 0]
